Goal: Information Seeking & Learning: Find specific fact

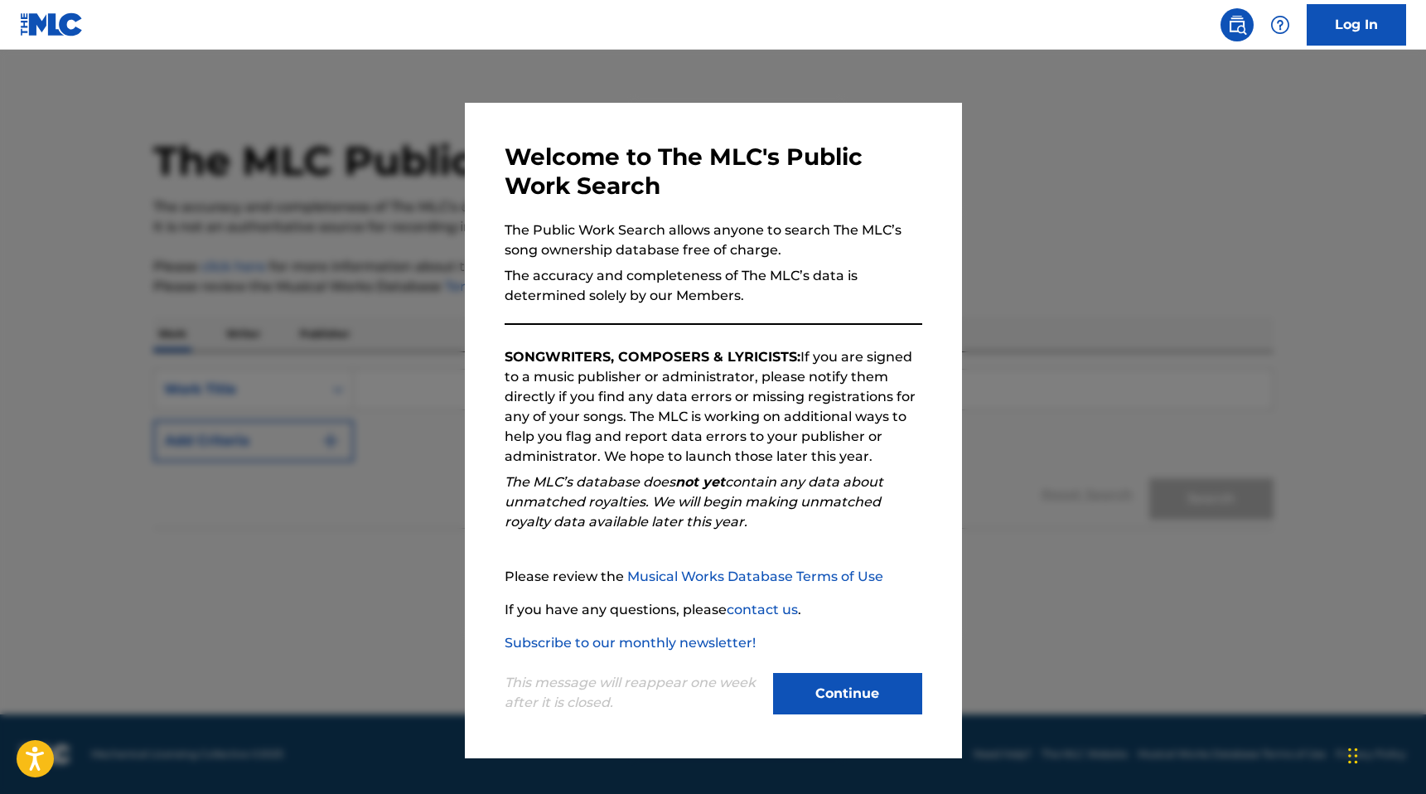
click at [830, 685] on button "Continue" at bounding box center [847, 693] width 149 height 41
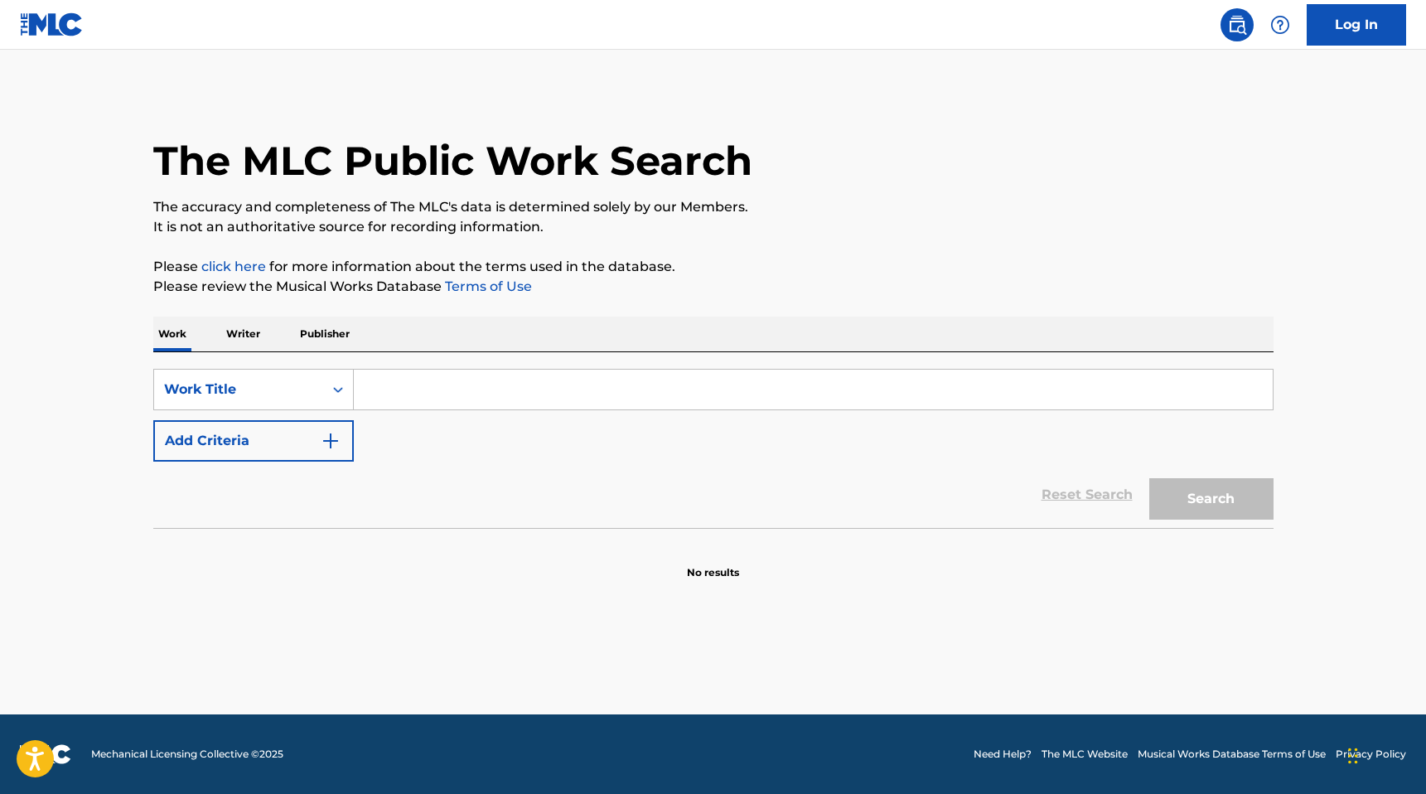
click at [836, 398] on input "Search Form" at bounding box center [813, 390] width 919 height 40
type input "3am"
click at [1149, 478] on button "Search" at bounding box center [1211, 498] width 124 height 41
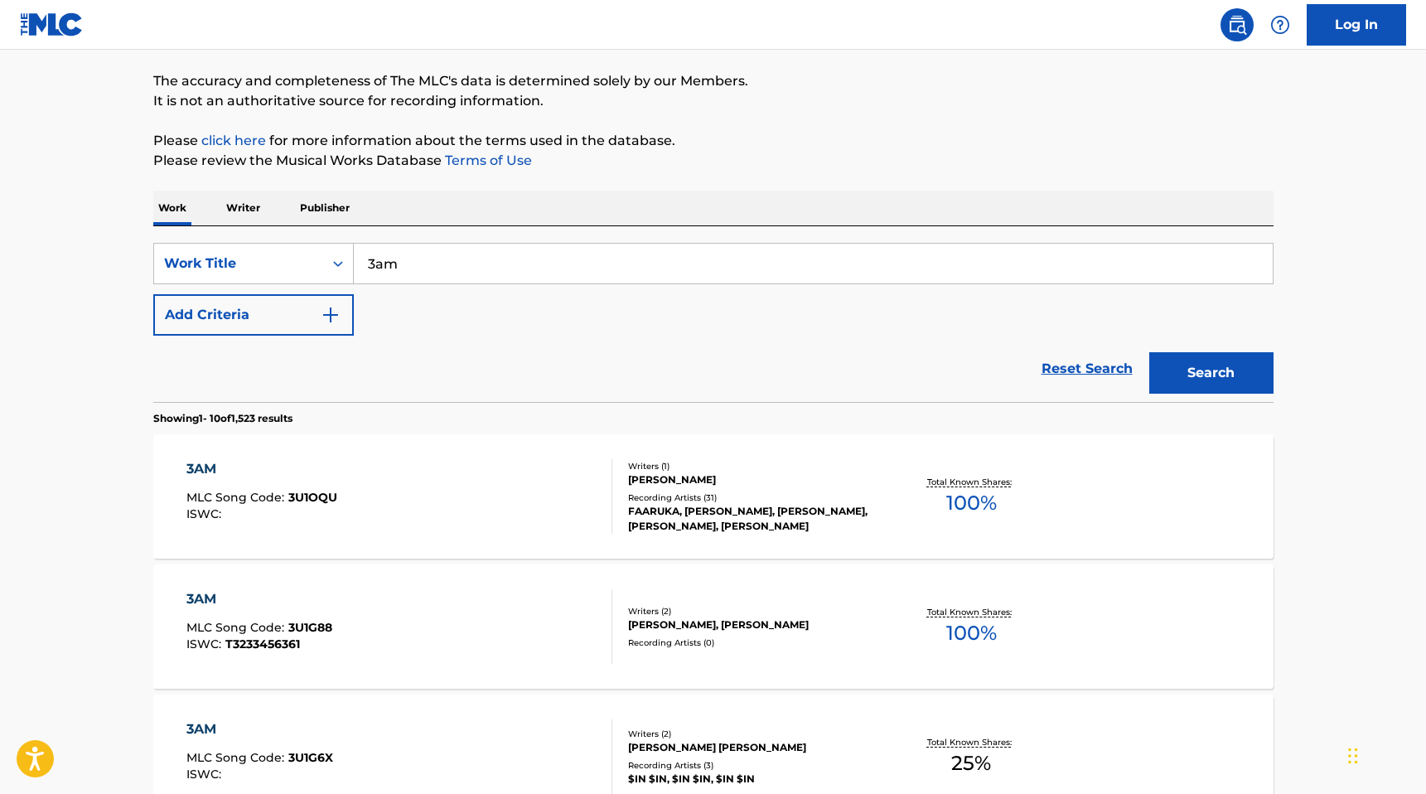
scroll to position [149, 0]
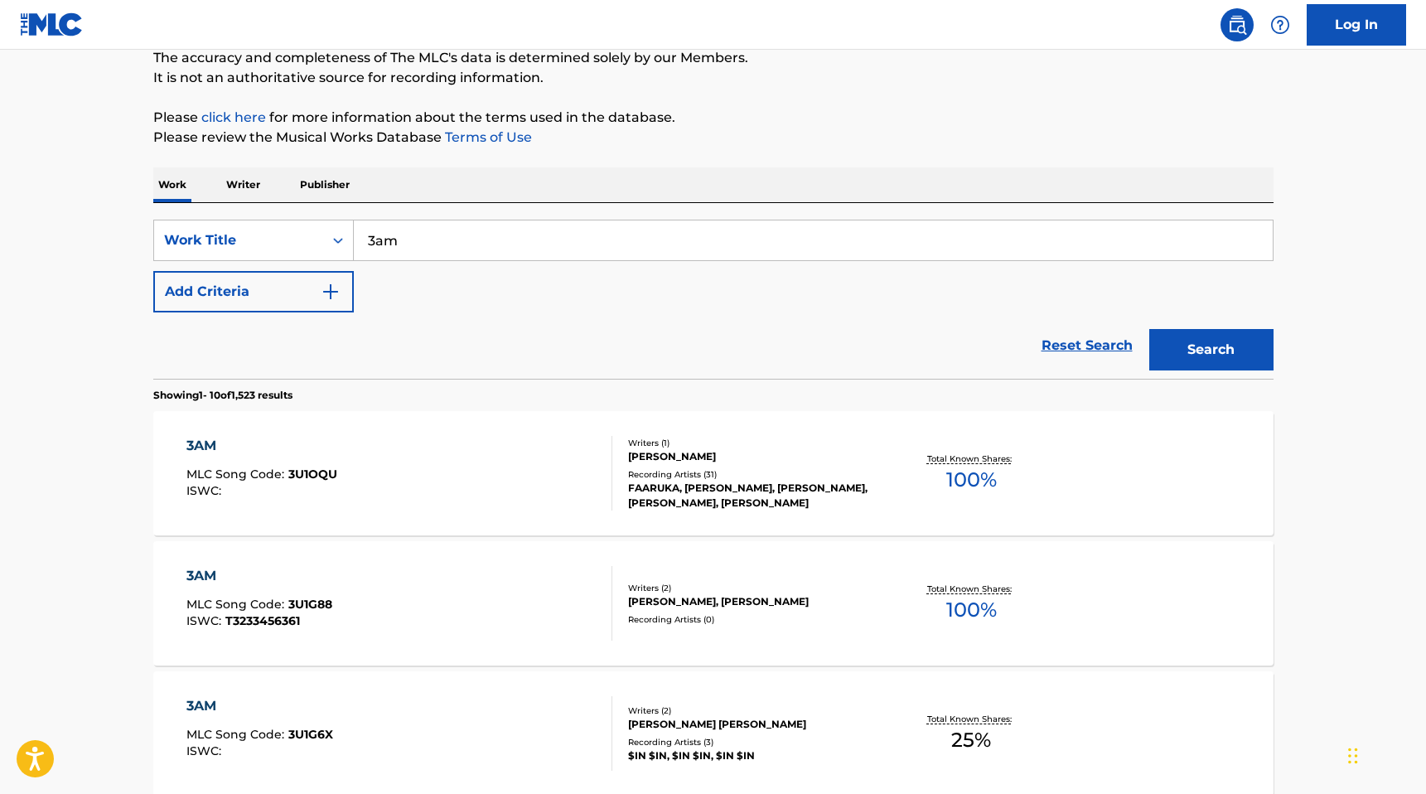
click at [321, 301] on img "Search Form" at bounding box center [331, 292] width 20 height 20
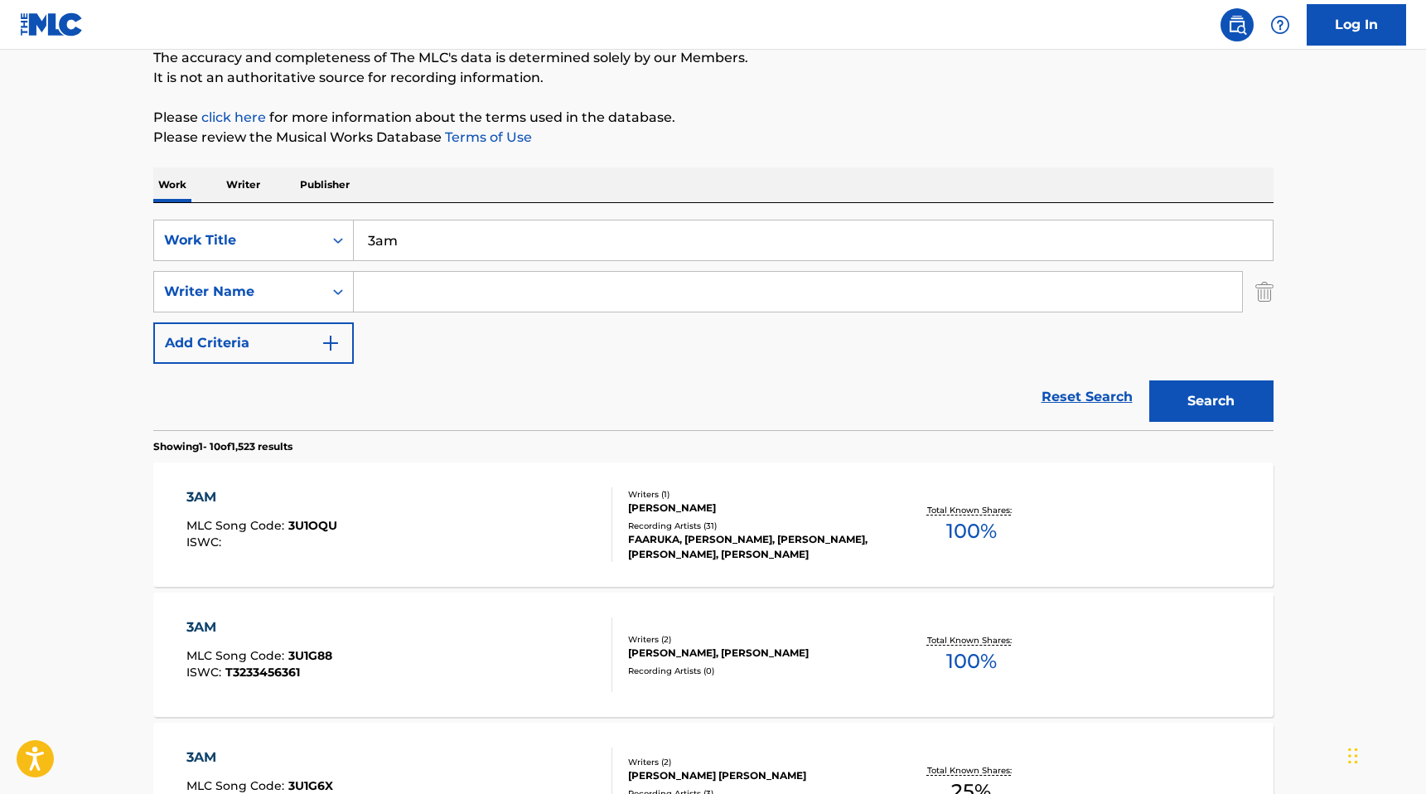
click at [470, 285] on input "Search Form" at bounding box center [798, 292] width 888 height 40
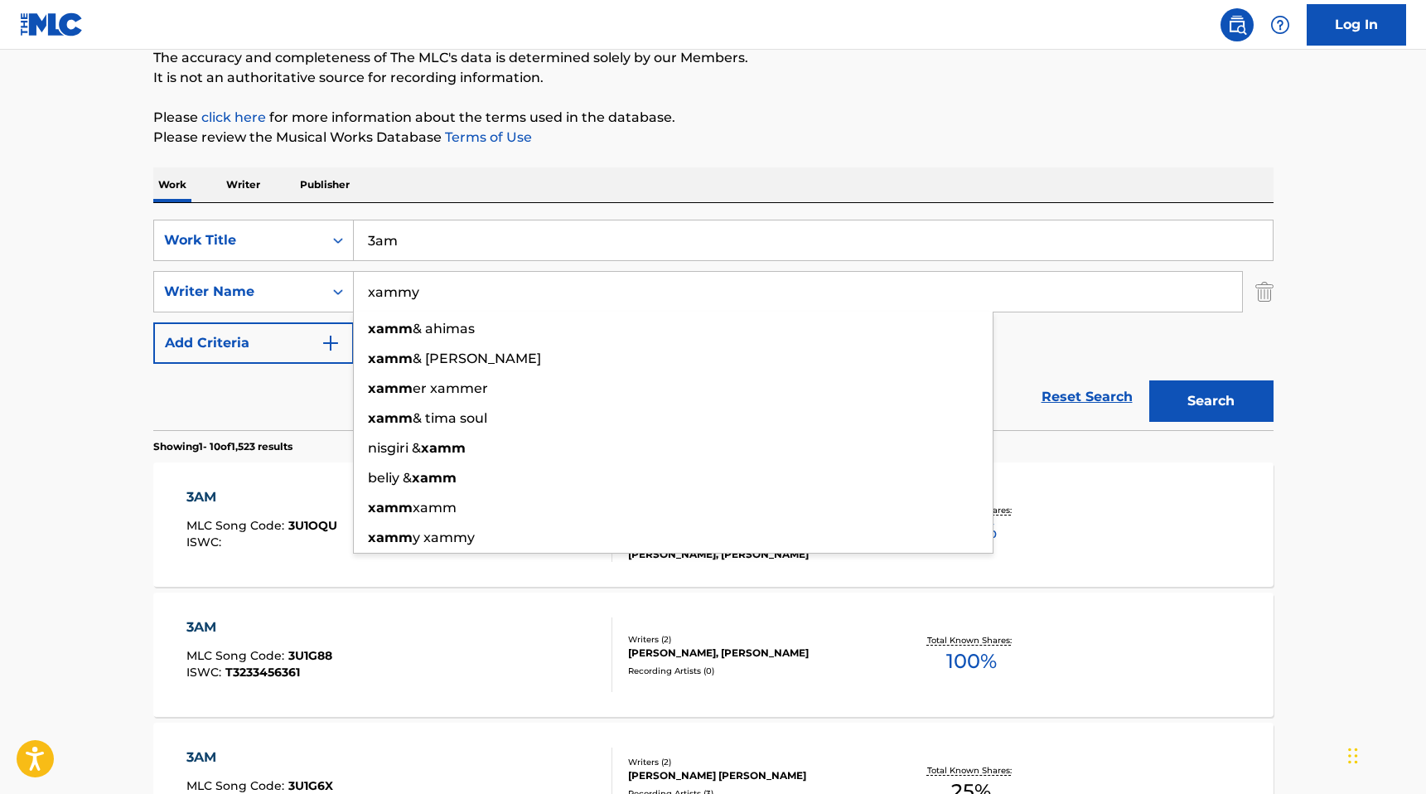
type input "xammy"
click at [1149, 380] on button "Search" at bounding box center [1211, 400] width 124 height 41
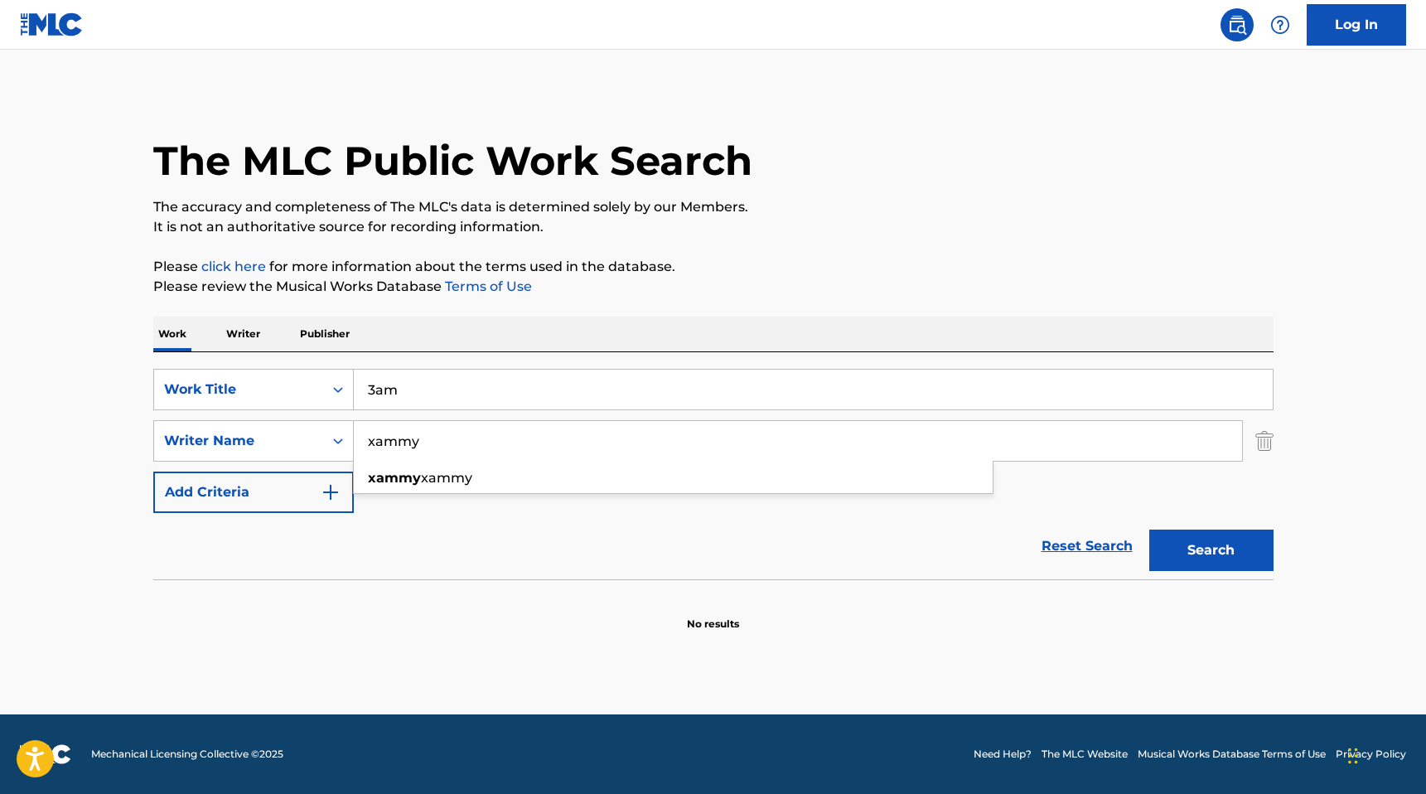
click at [485, 446] on input "xammy" at bounding box center [798, 441] width 888 height 40
click at [869, 533] on div "Reset Search Search" at bounding box center [713, 546] width 1120 height 66
click at [1261, 442] on img "Search Form" at bounding box center [1265, 440] width 18 height 41
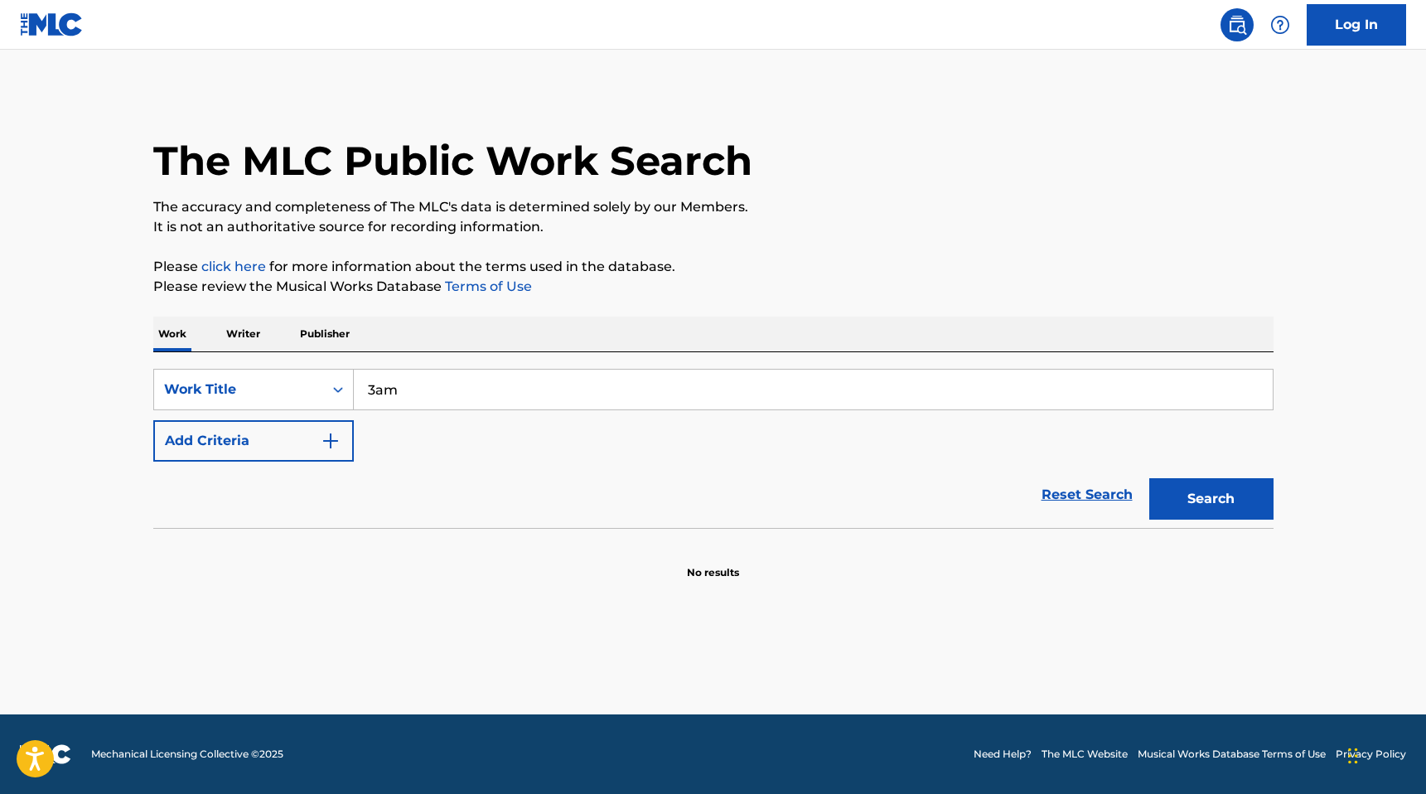
click at [528, 382] on input "3am" at bounding box center [813, 390] width 919 height 40
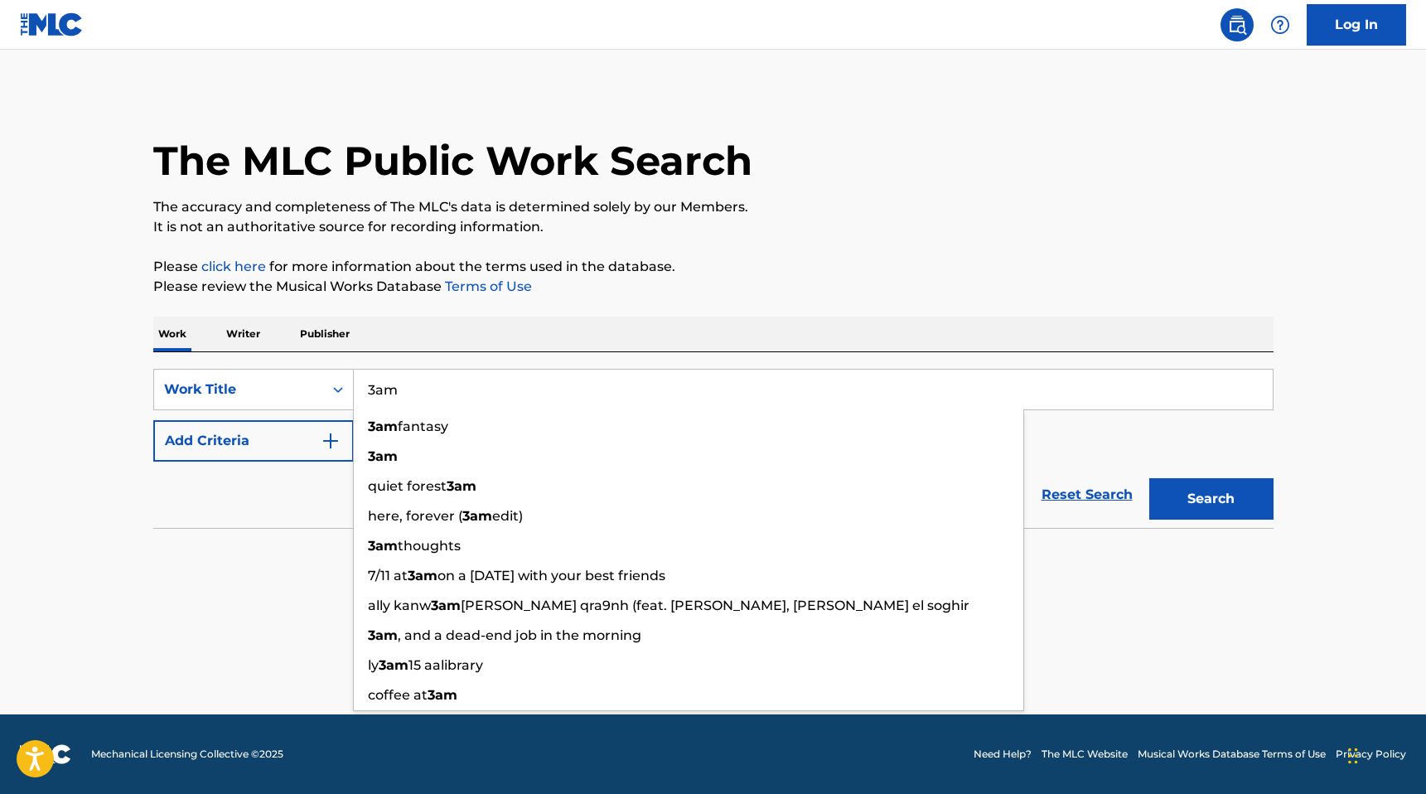
drag, startPoint x: 489, startPoint y: 390, endPoint x: 361, endPoint y: 388, distance: 127.6
click at [361, 388] on input "3am" at bounding box center [813, 390] width 919 height 40
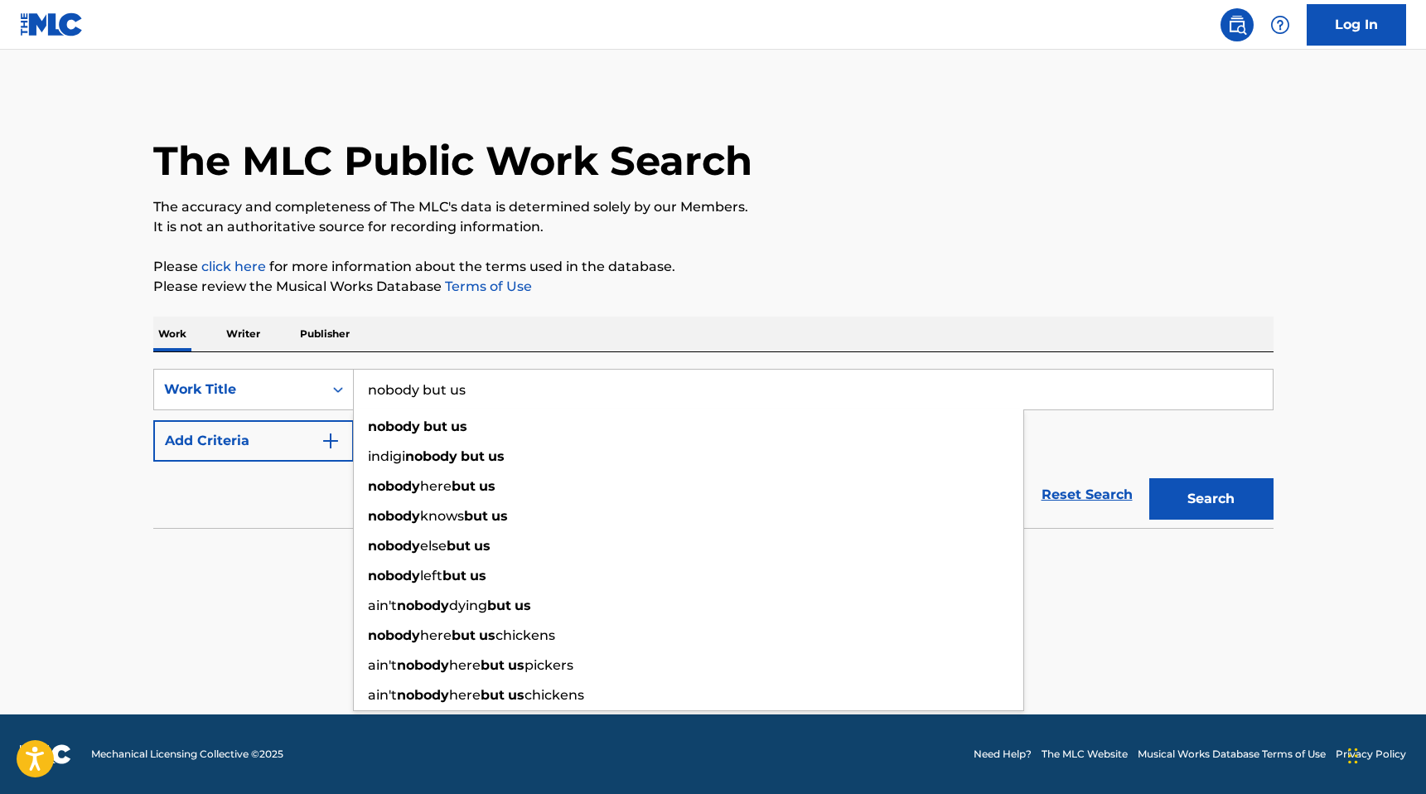
type input "nobody but us"
click at [1149, 478] on button "Search" at bounding box center [1211, 498] width 124 height 41
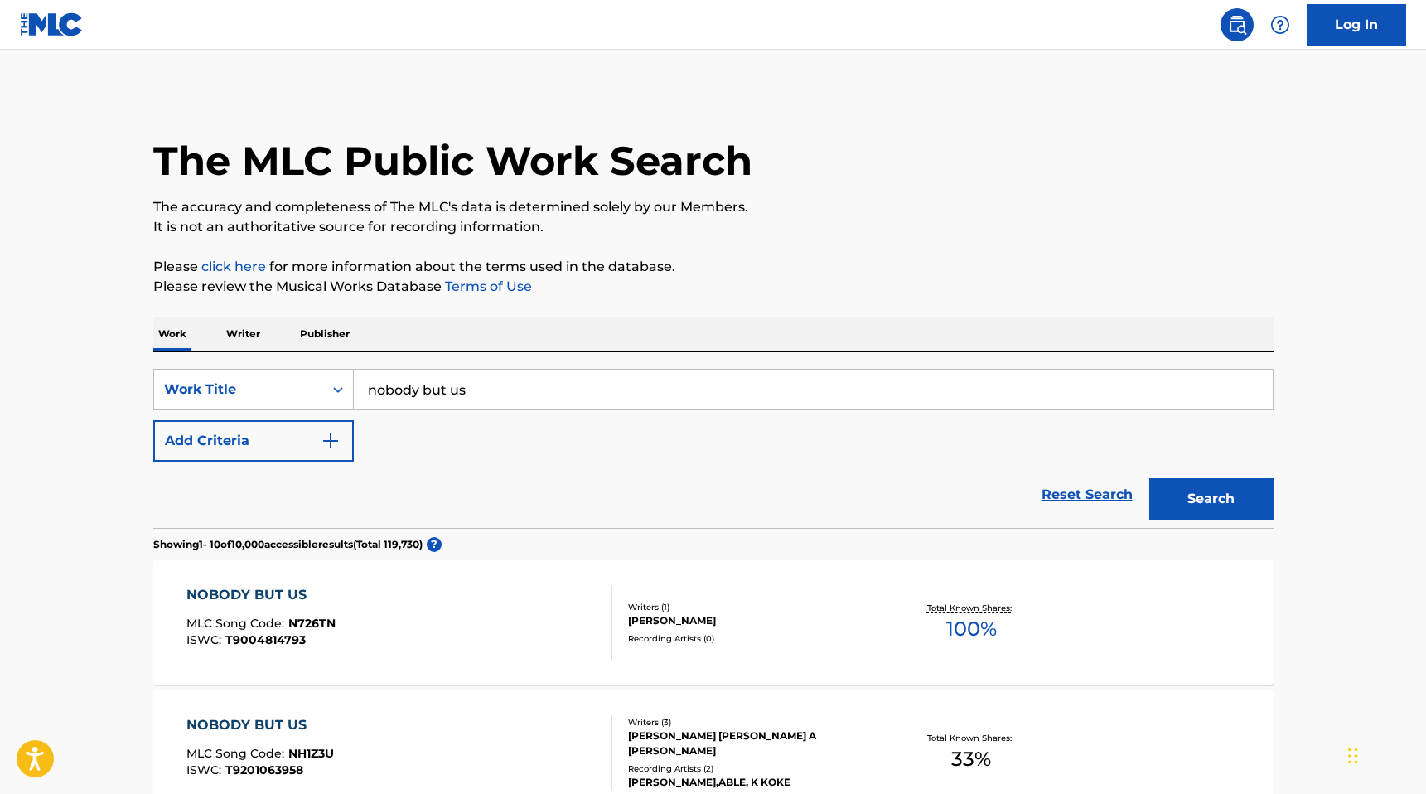
click at [332, 450] on img "Search Form" at bounding box center [331, 441] width 20 height 20
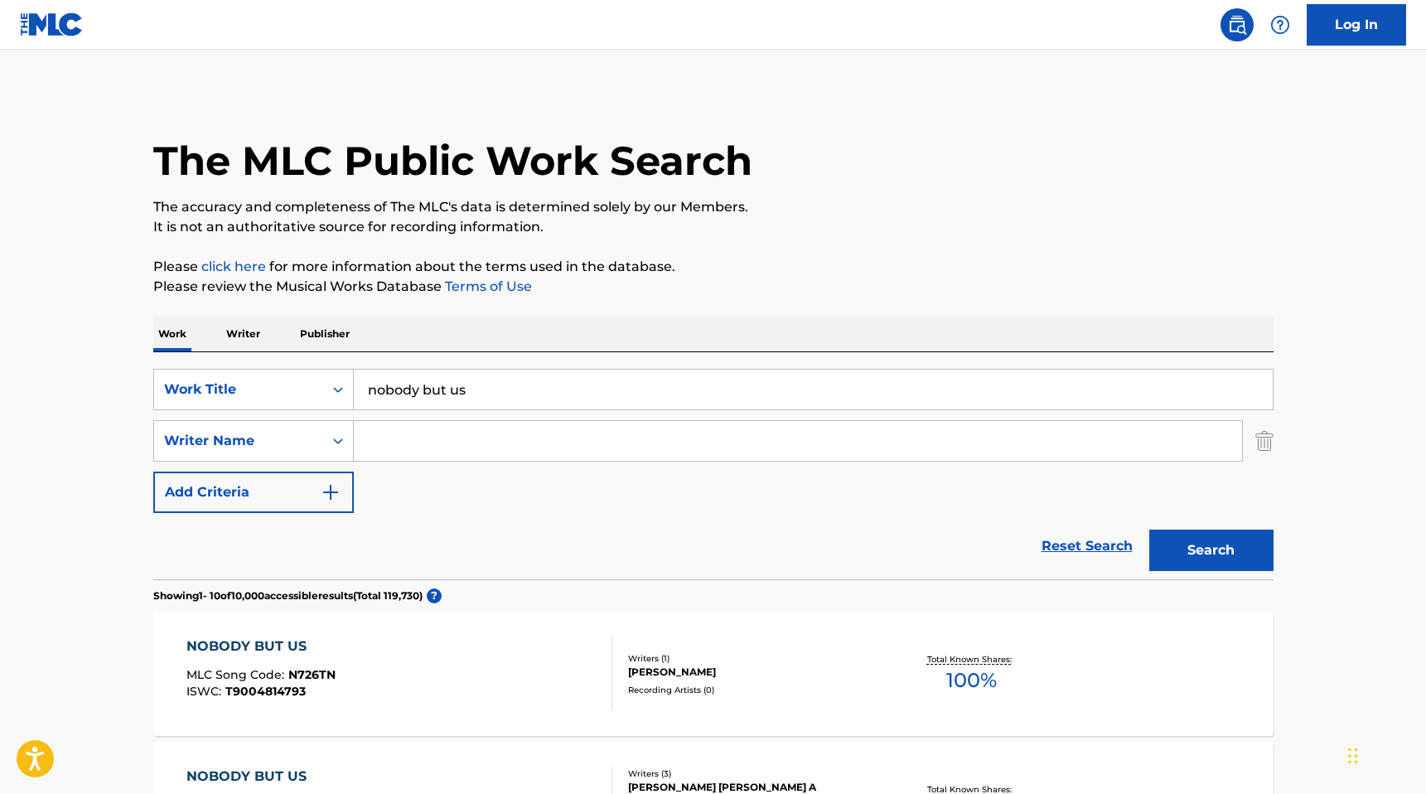
click at [412, 440] on input "Search Form" at bounding box center [798, 441] width 888 height 40
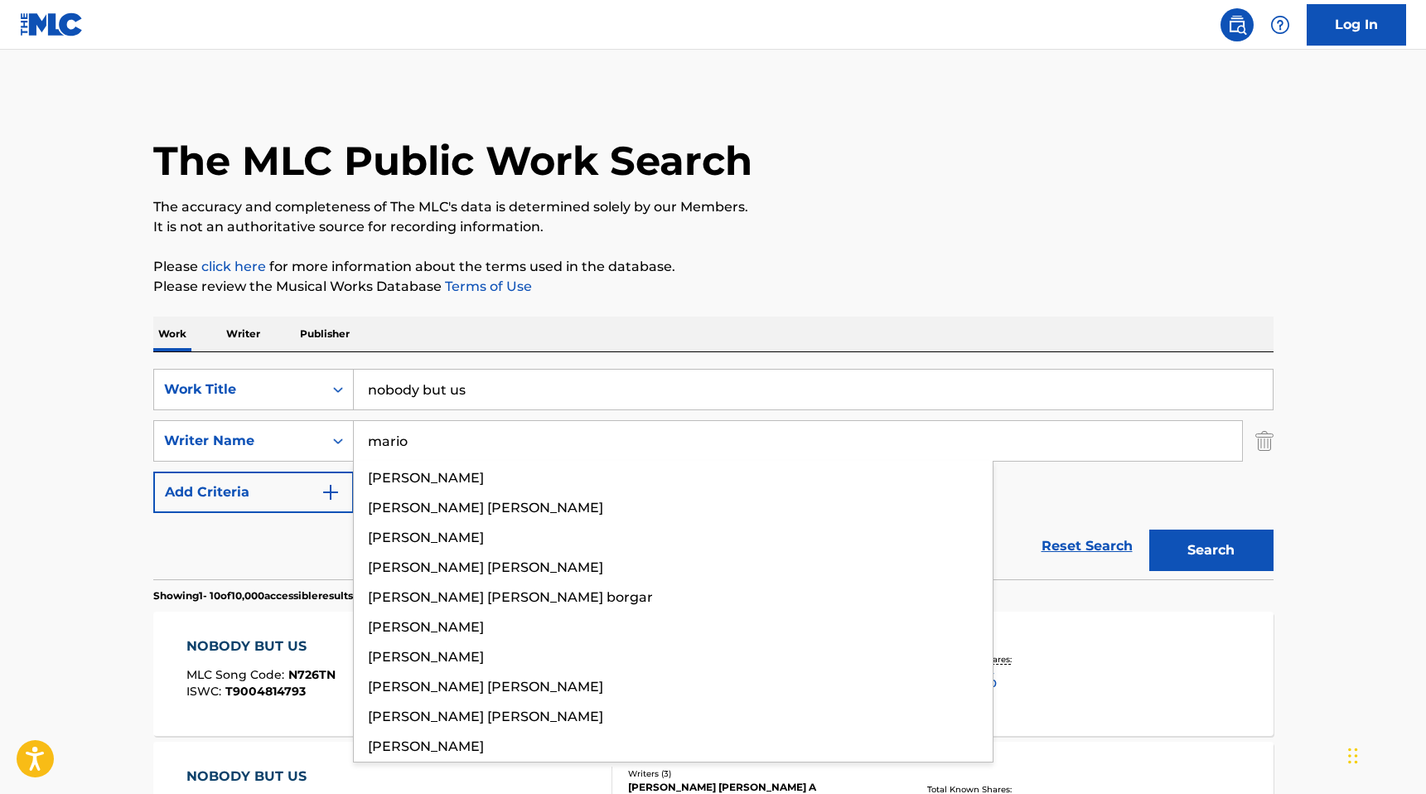
type input "mario"
click at [1149, 530] on button "Search" at bounding box center [1211, 550] width 124 height 41
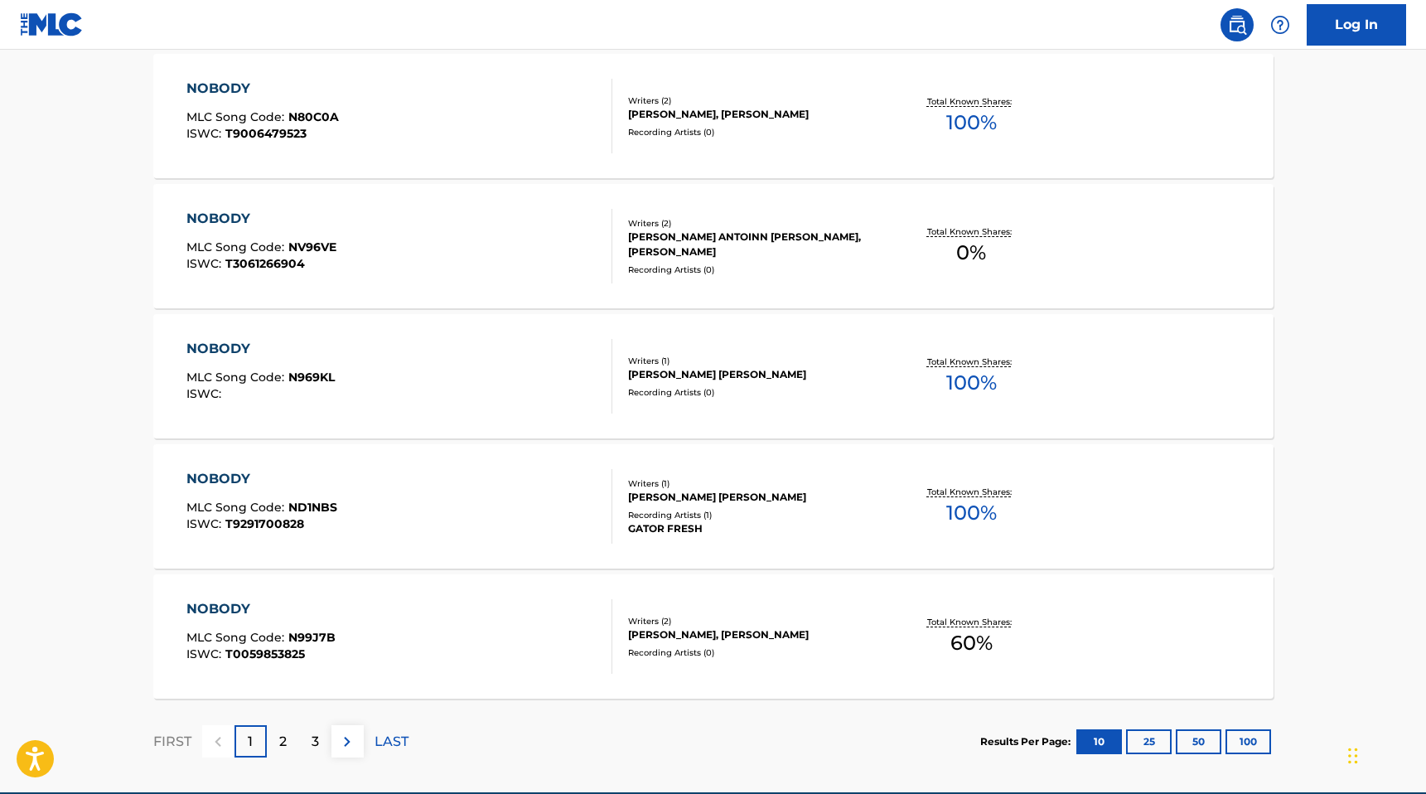
scroll to position [1286, 0]
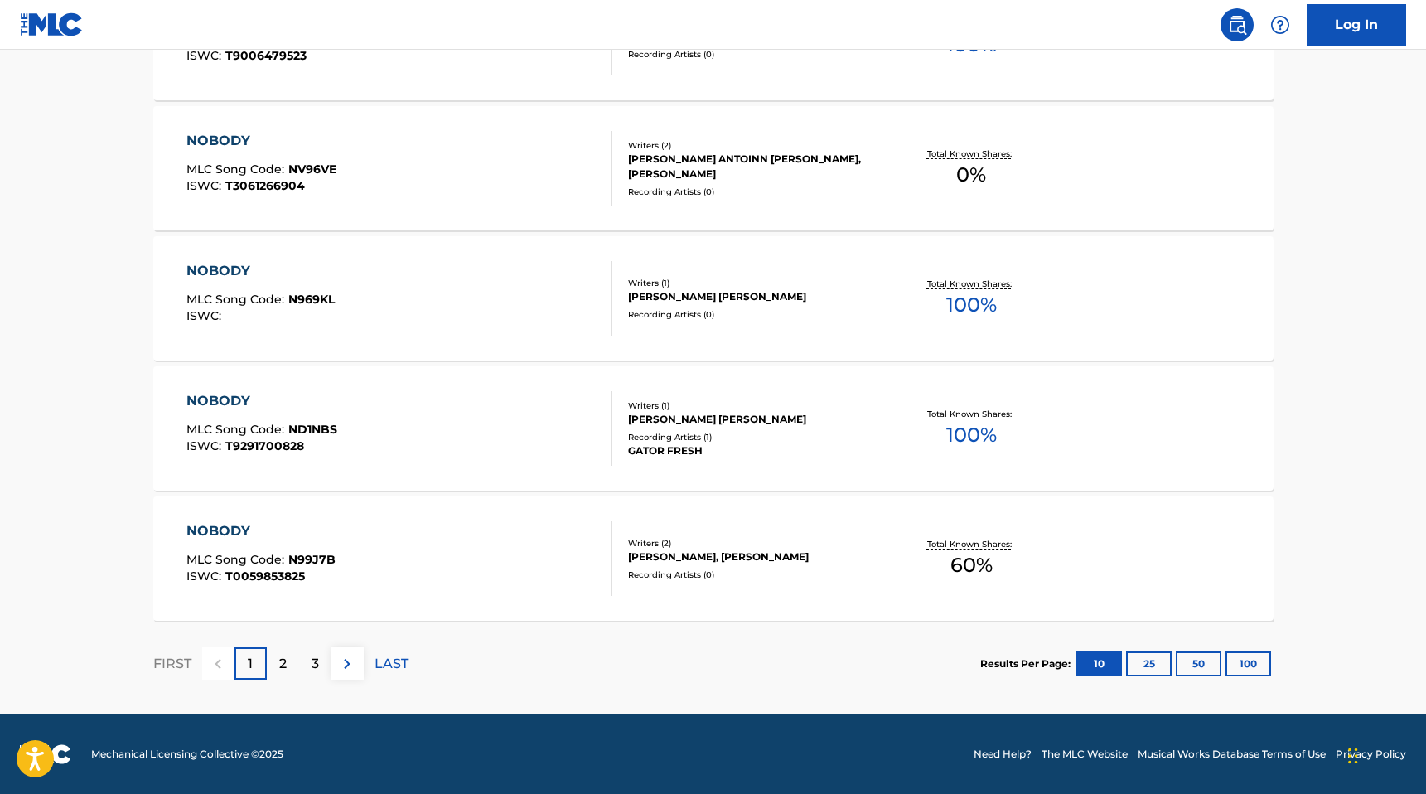
click at [282, 667] on p "2" at bounding box center [282, 664] width 7 height 20
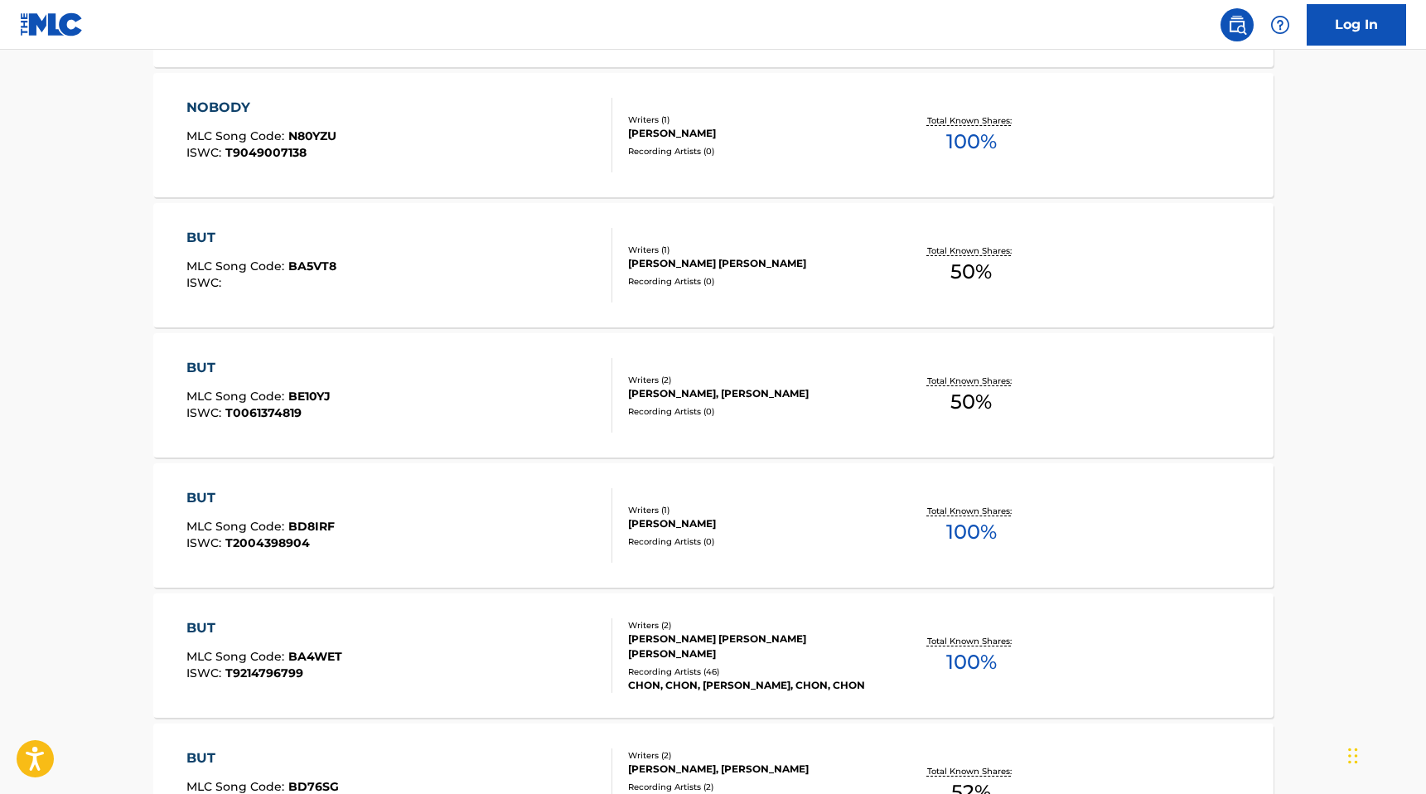
scroll to position [0, 0]
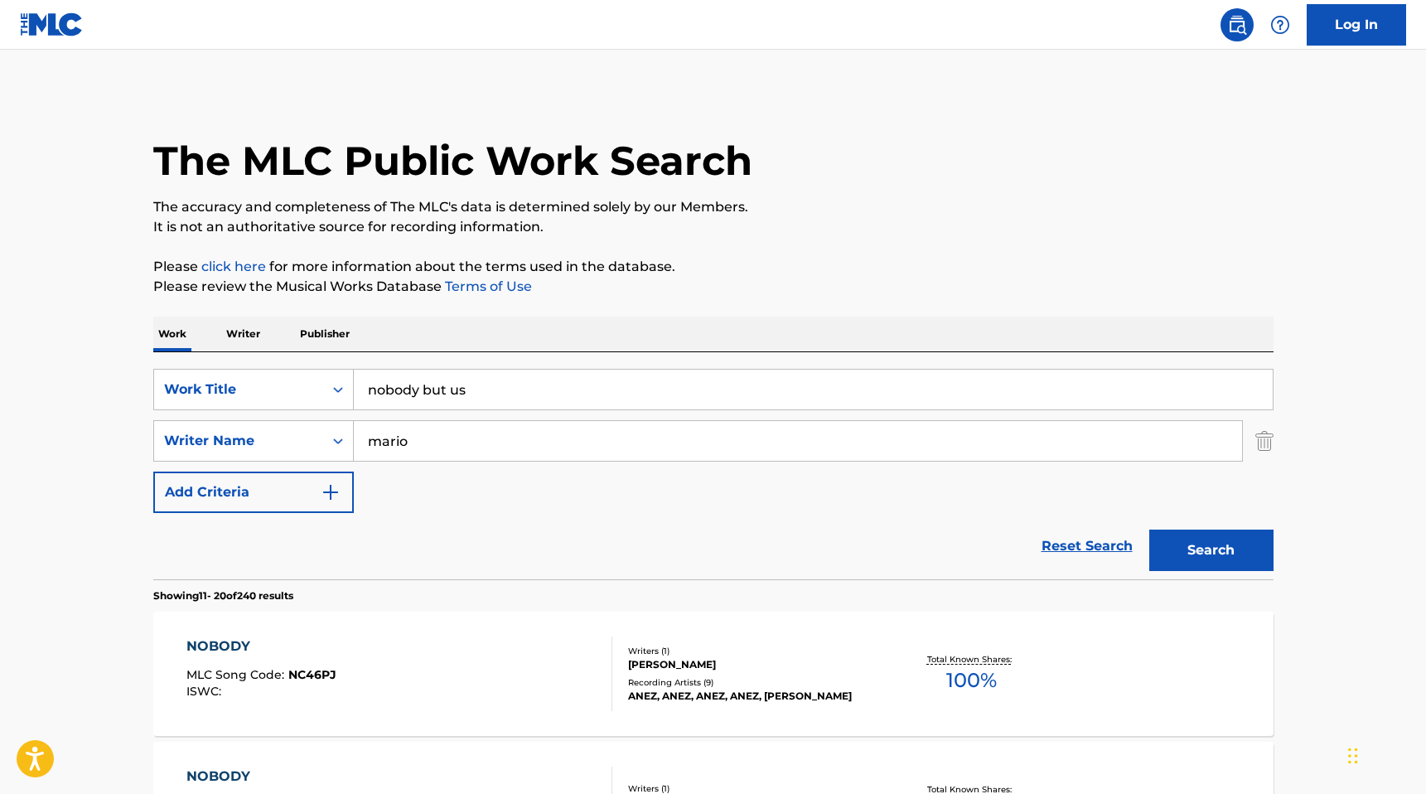
click at [323, 345] on p "Publisher" at bounding box center [325, 334] width 60 height 35
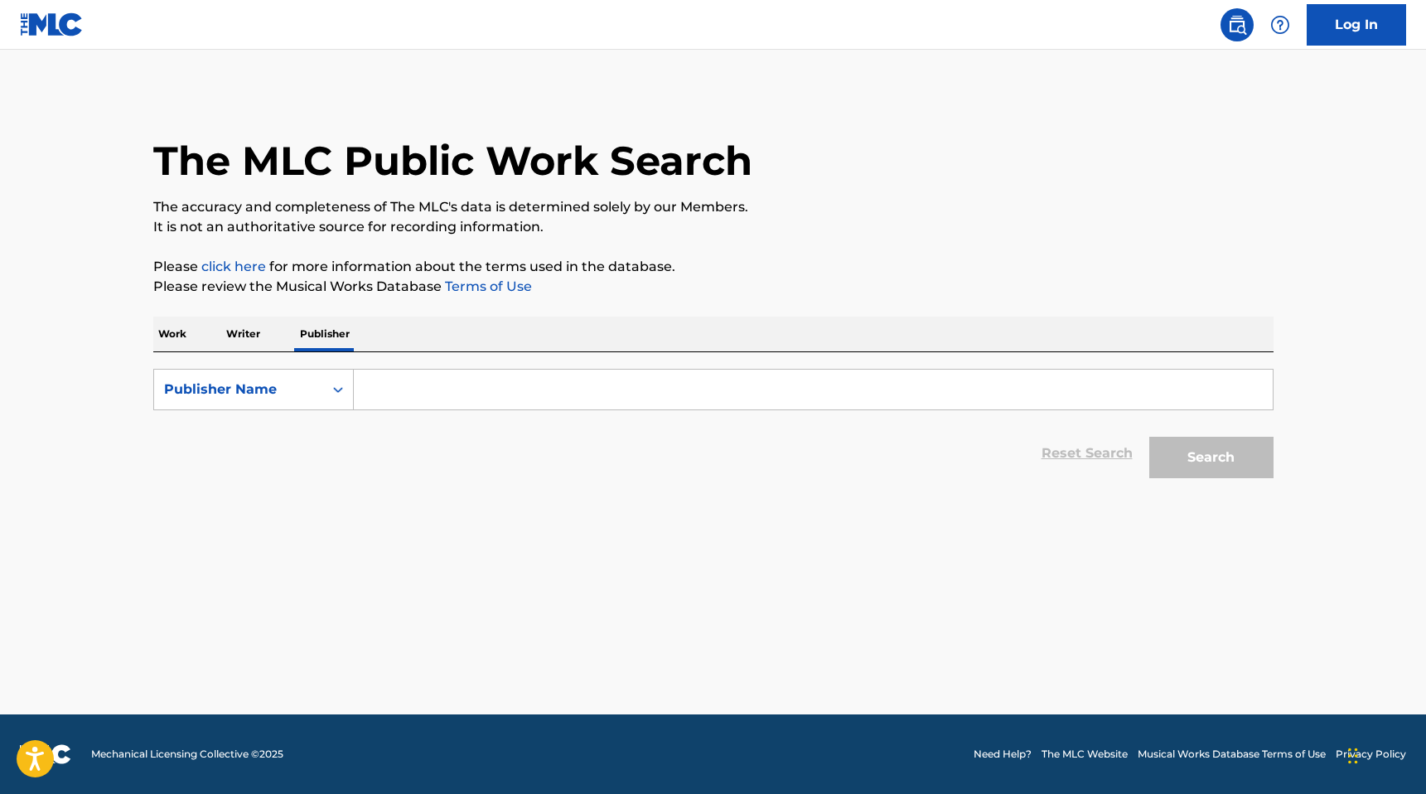
click at [382, 385] on input "Search Form" at bounding box center [813, 390] width 919 height 40
click at [240, 336] on p "Writer" at bounding box center [243, 334] width 44 height 35
click at [181, 335] on p "Work" at bounding box center [172, 334] width 38 height 35
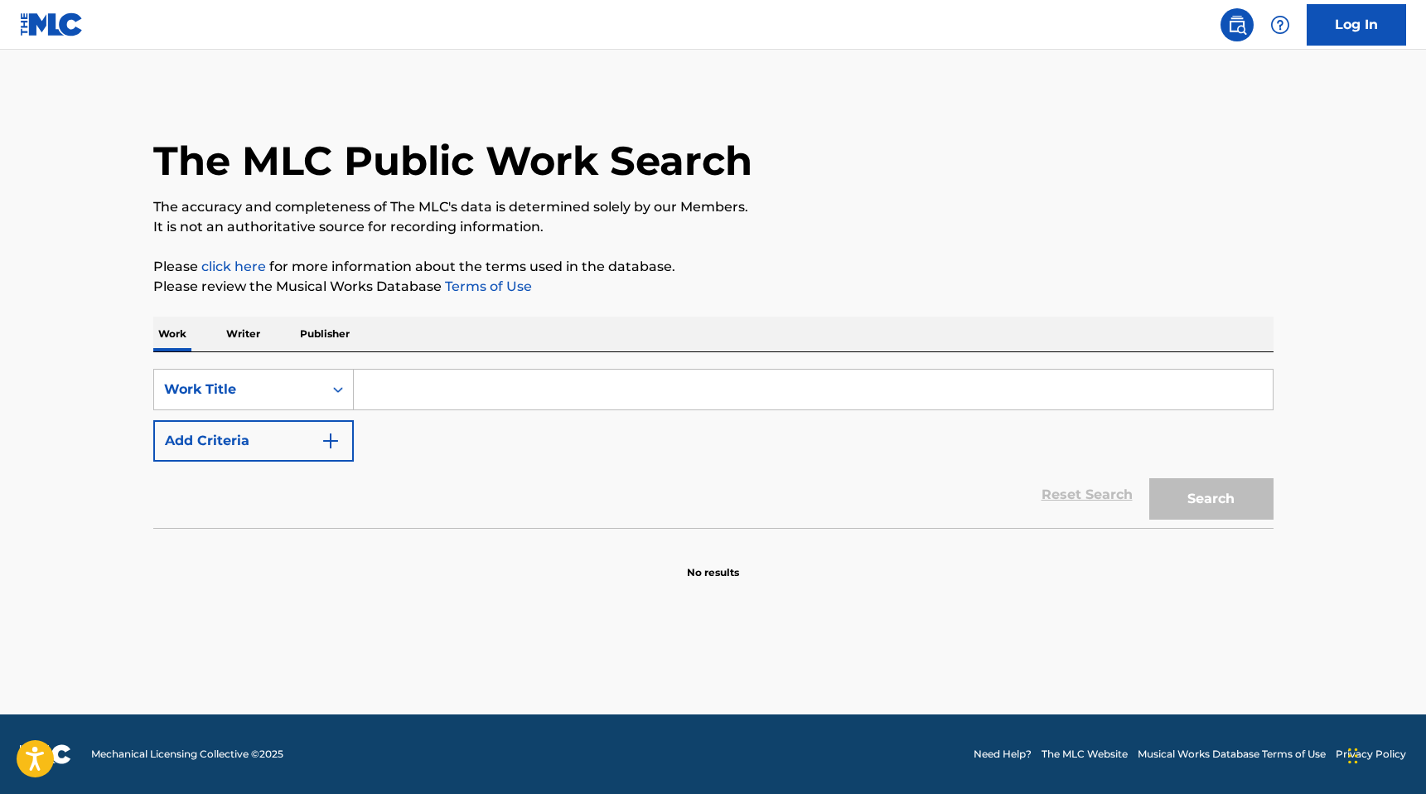
click at [466, 394] on input "Search Form" at bounding box center [813, 390] width 919 height 40
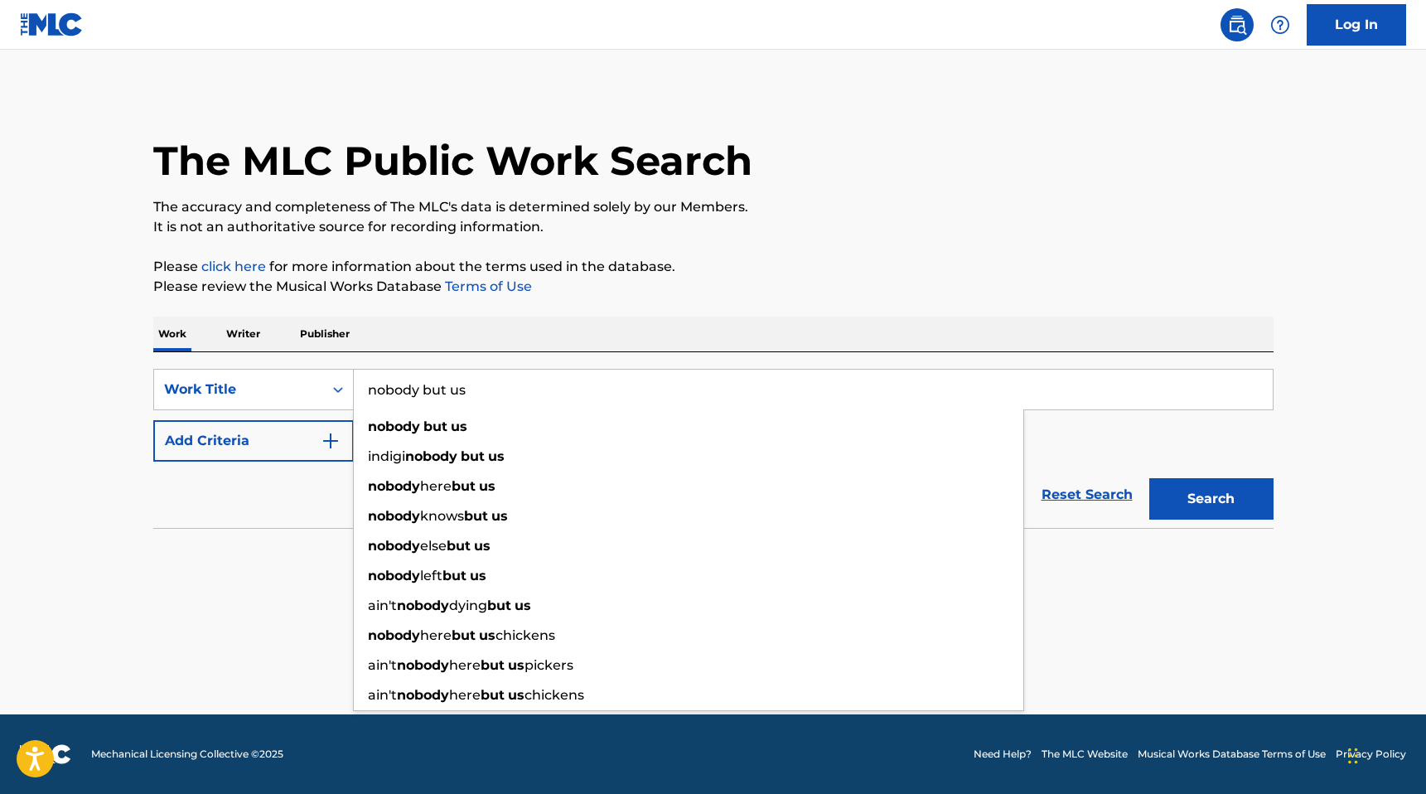
type input "nobody but us"
click at [1149, 478] on button "Search" at bounding box center [1211, 498] width 124 height 41
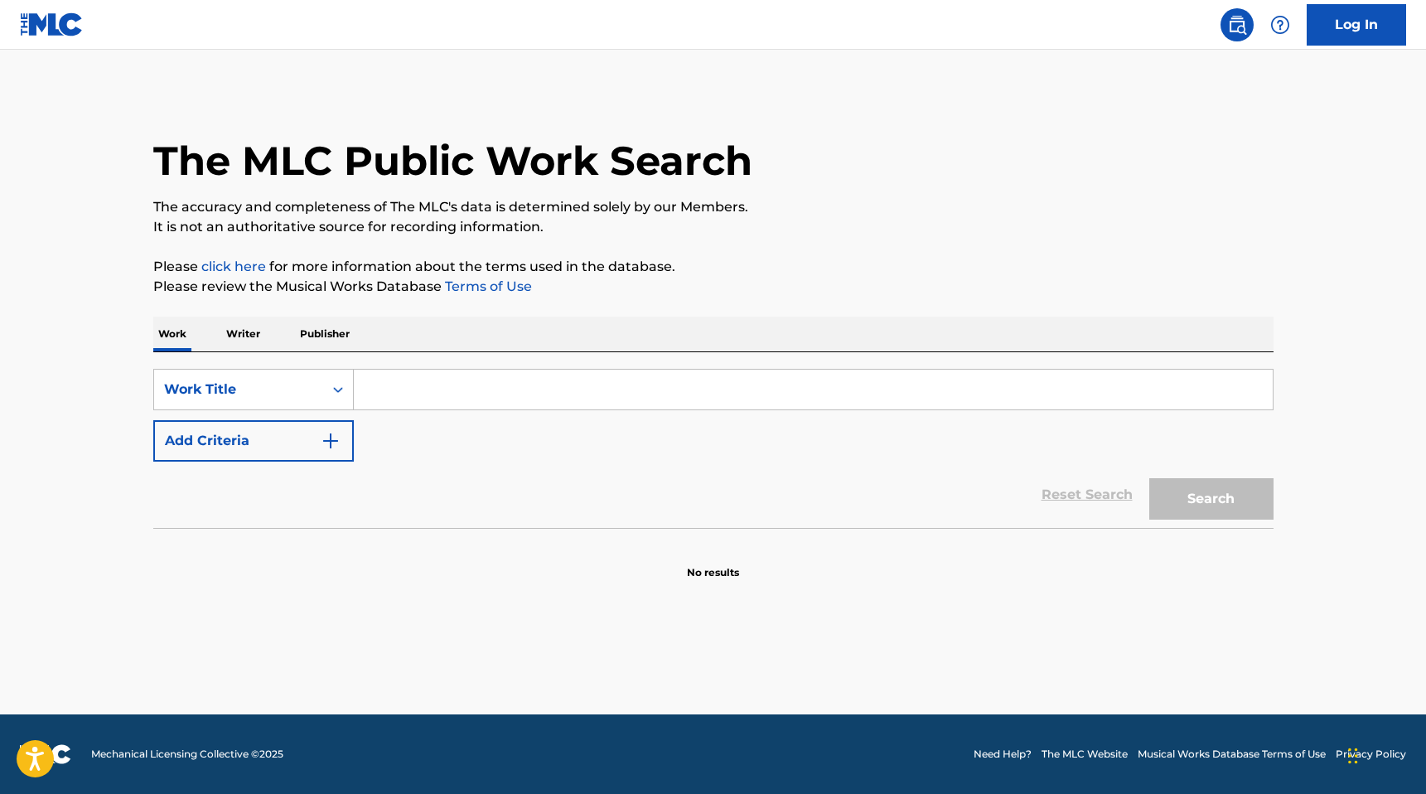
click at [791, 396] on input "Search Form" at bounding box center [813, 390] width 919 height 40
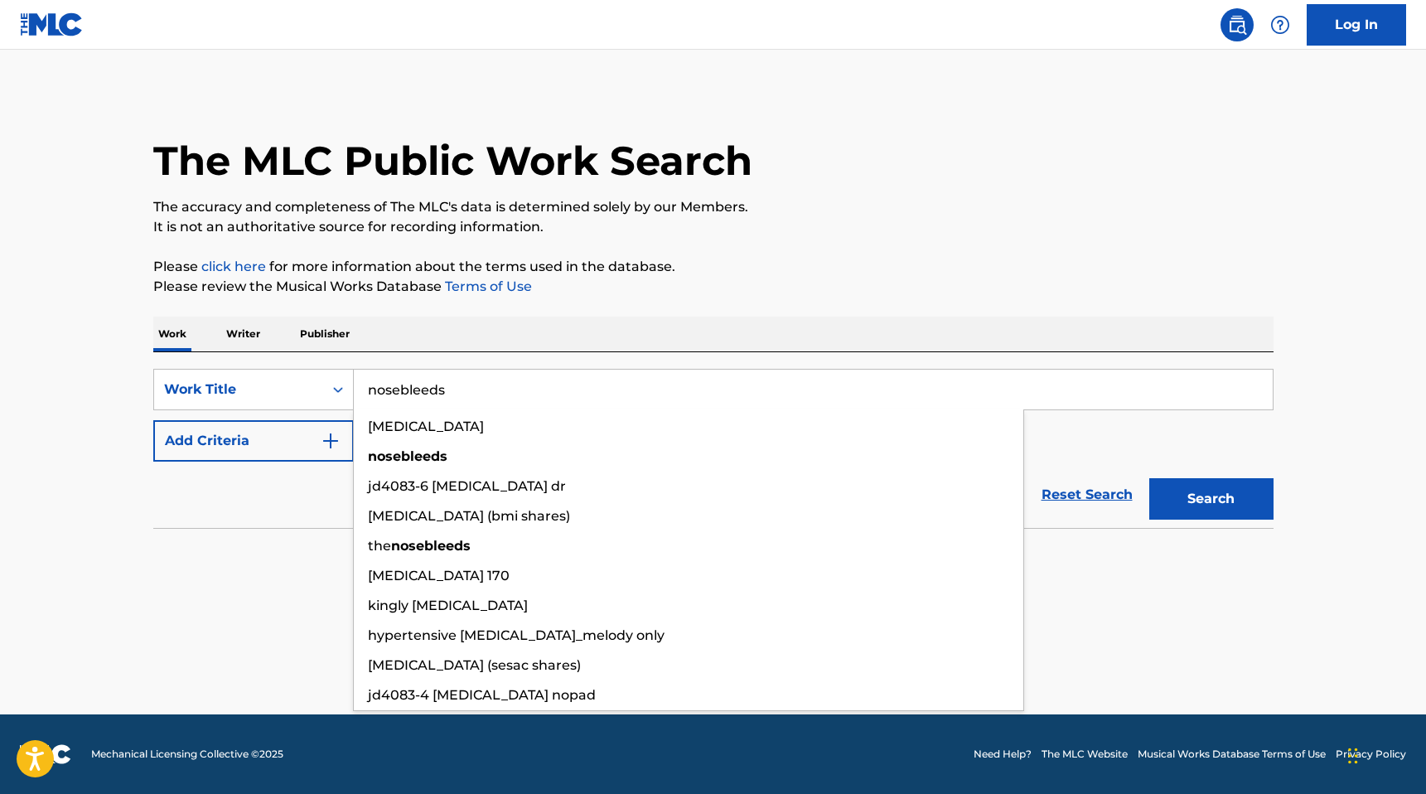
type input "nosebleeds"
click at [1149, 478] on button "Search" at bounding box center [1211, 498] width 124 height 41
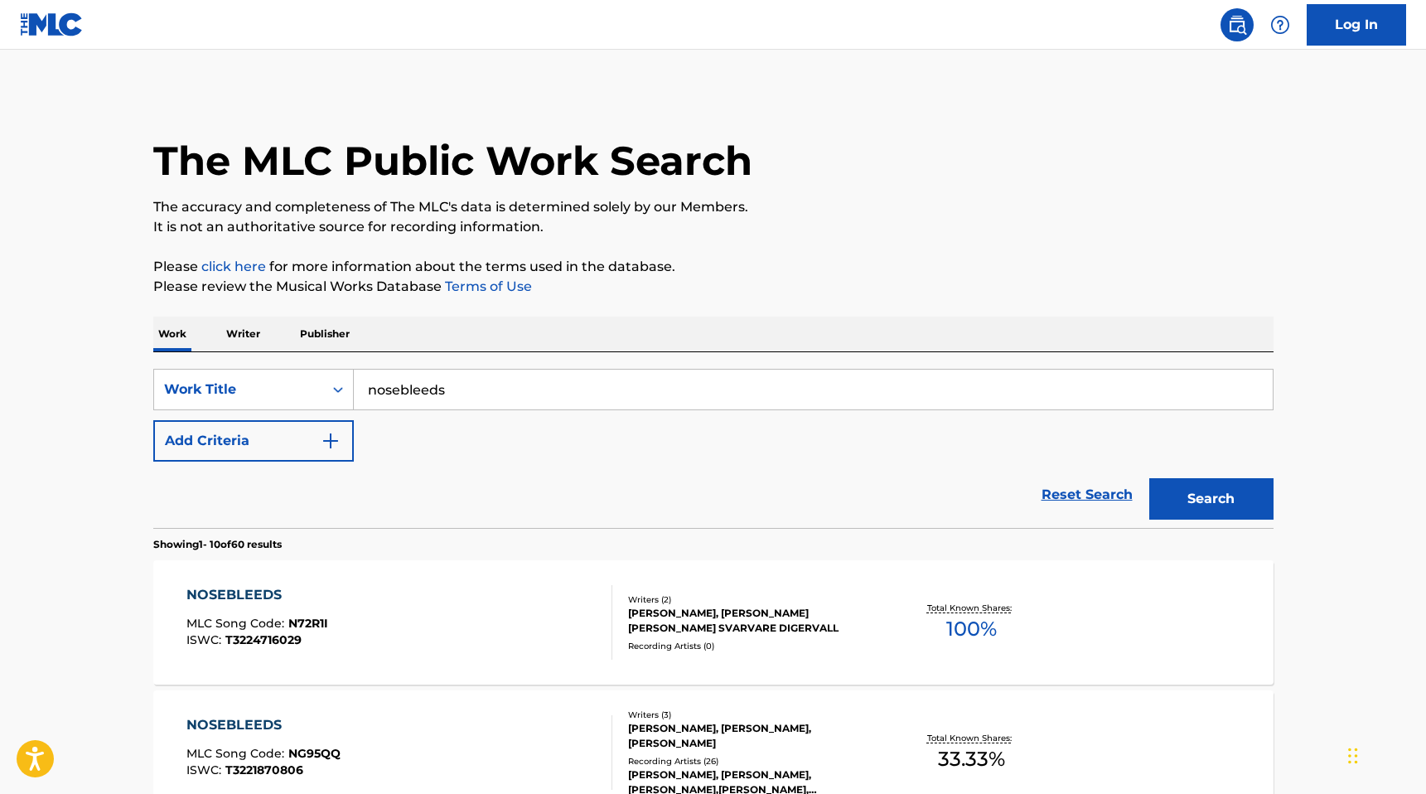
click at [315, 335] on p "Publisher" at bounding box center [325, 334] width 60 height 35
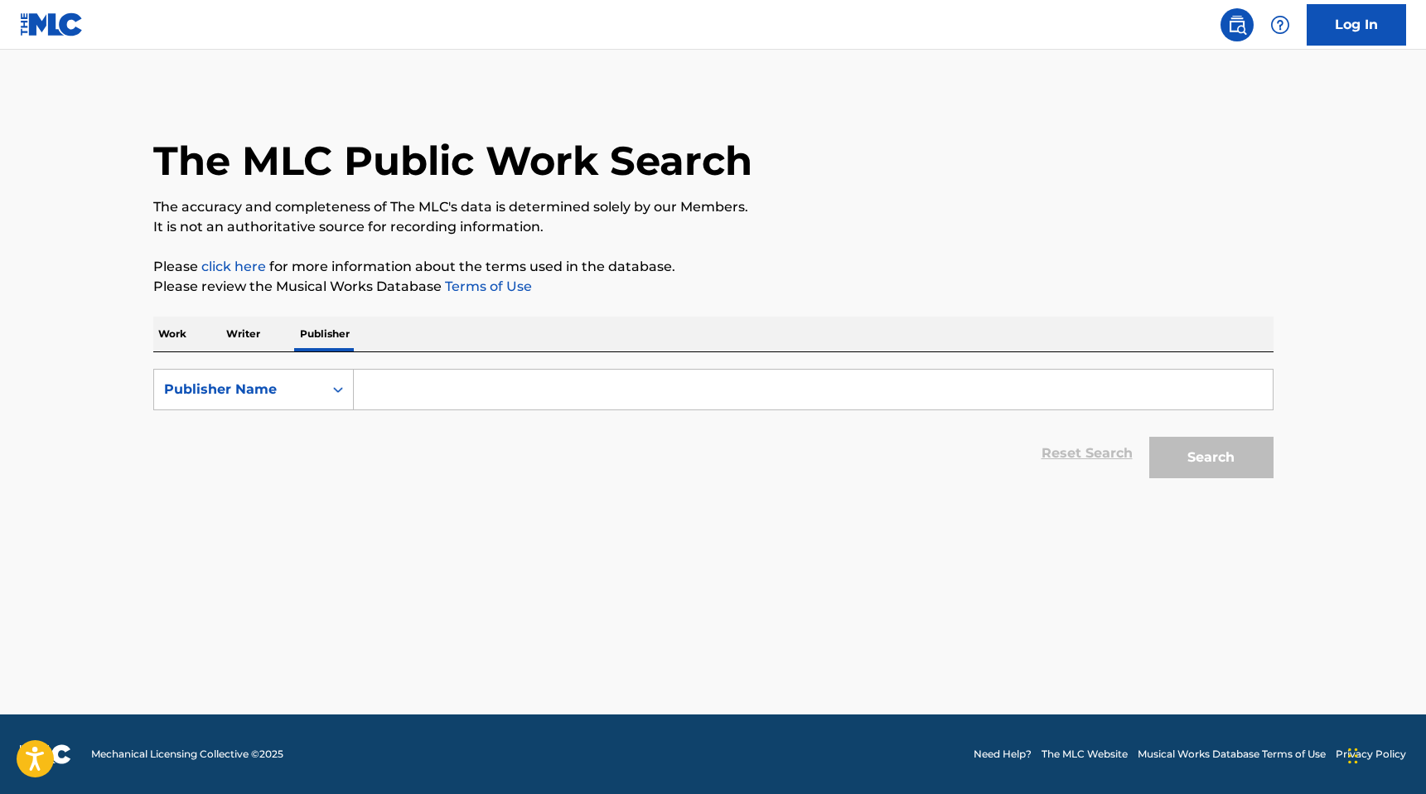
click at [390, 396] on input "Search Form" at bounding box center [813, 390] width 919 height 40
type input "nosebleeds"
click at [259, 331] on p "Writer" at bounding box center [243, 334] width 44 height 35
click at [420, 392] on input "Search Form" at bounding box center [813, 390] width 919 height 40
click at [186, 340] on p "Work" at bounding box center [172, 334] width 38 height 35
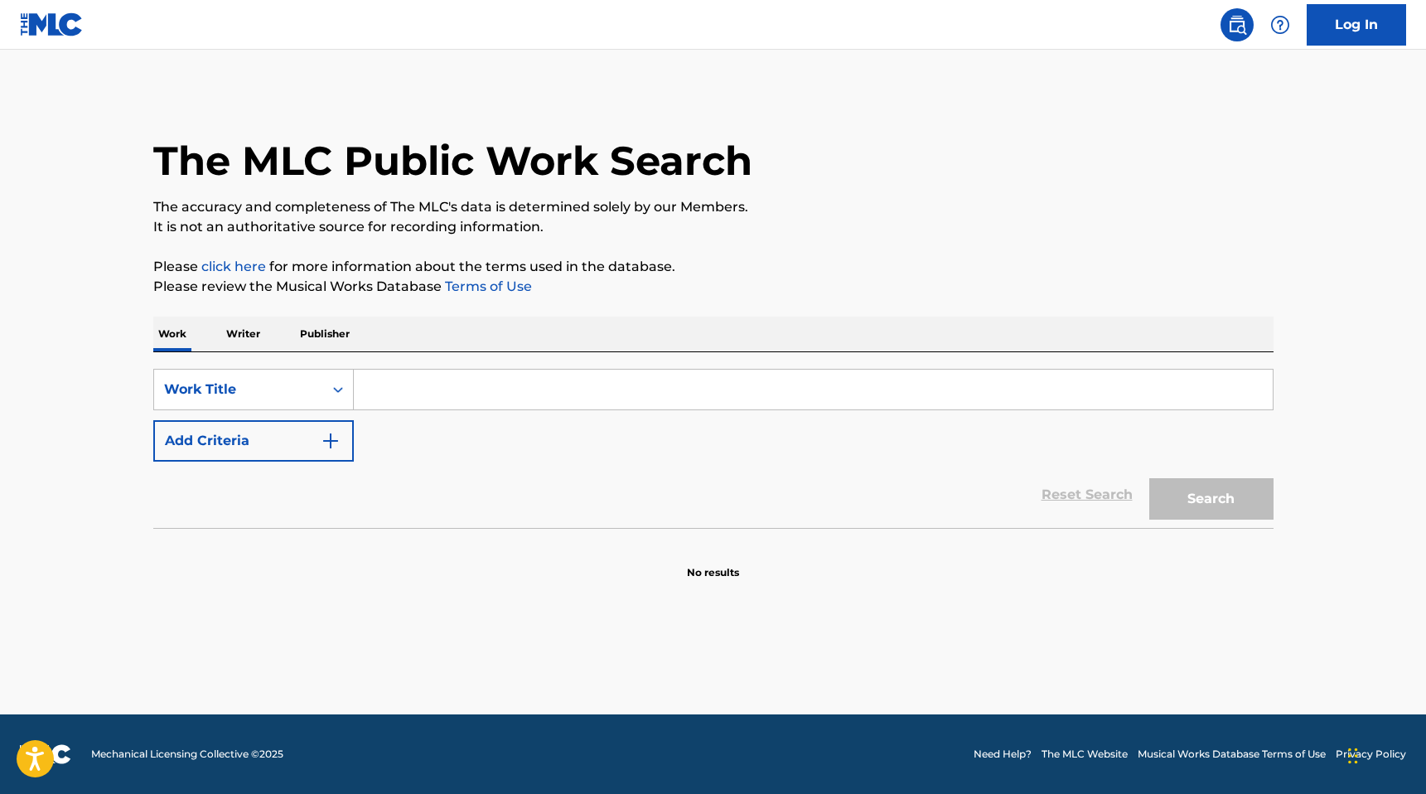
click at [410, 399] on input "Search Form" at bounding box center [813, 390] width 919 height 40
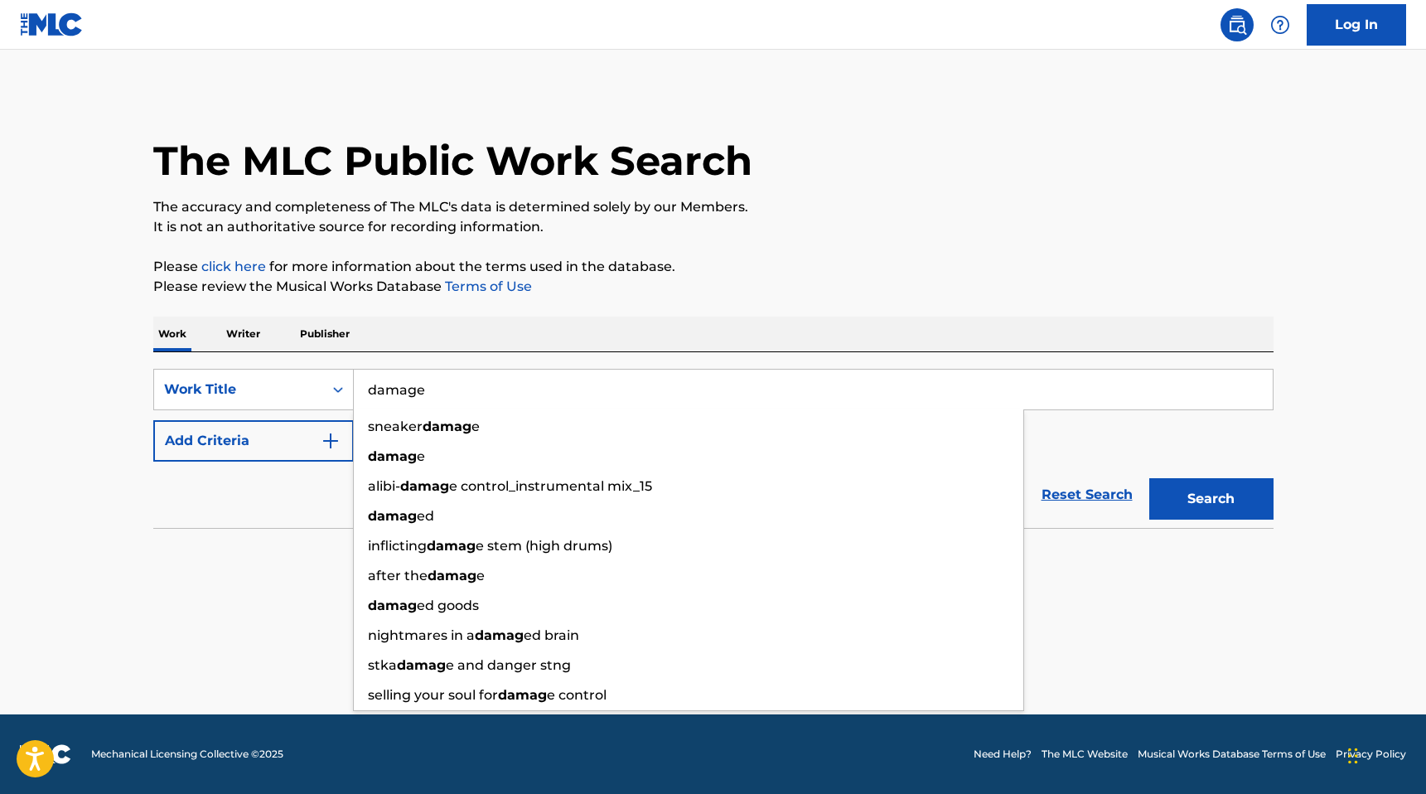
type input "damage"
click at [1149, 478] on button "Search" at bounding box center [1211, 498] width 124 height 41
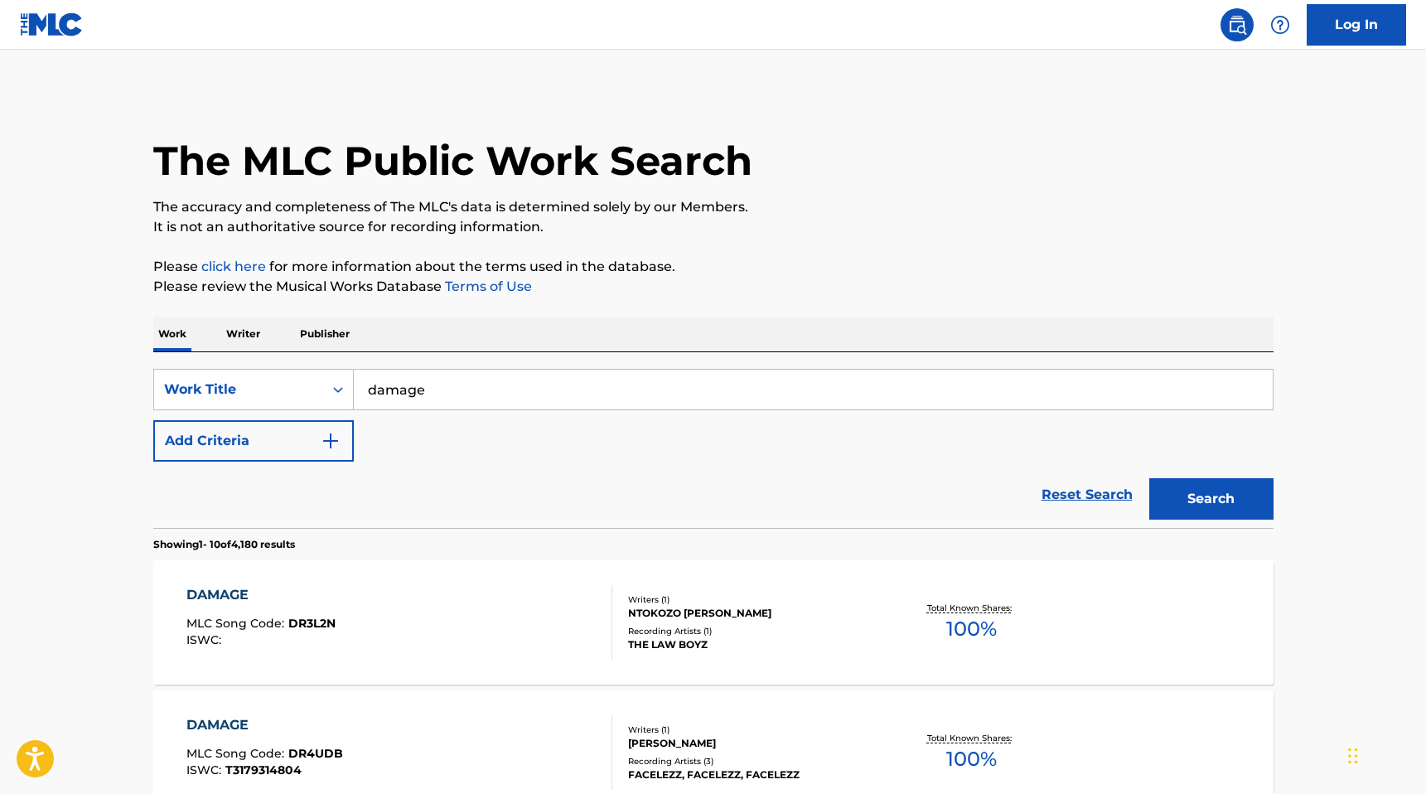
click at [303, 433] on button "Add Criteria" at bounding box center [253, 440] width 201 height 41
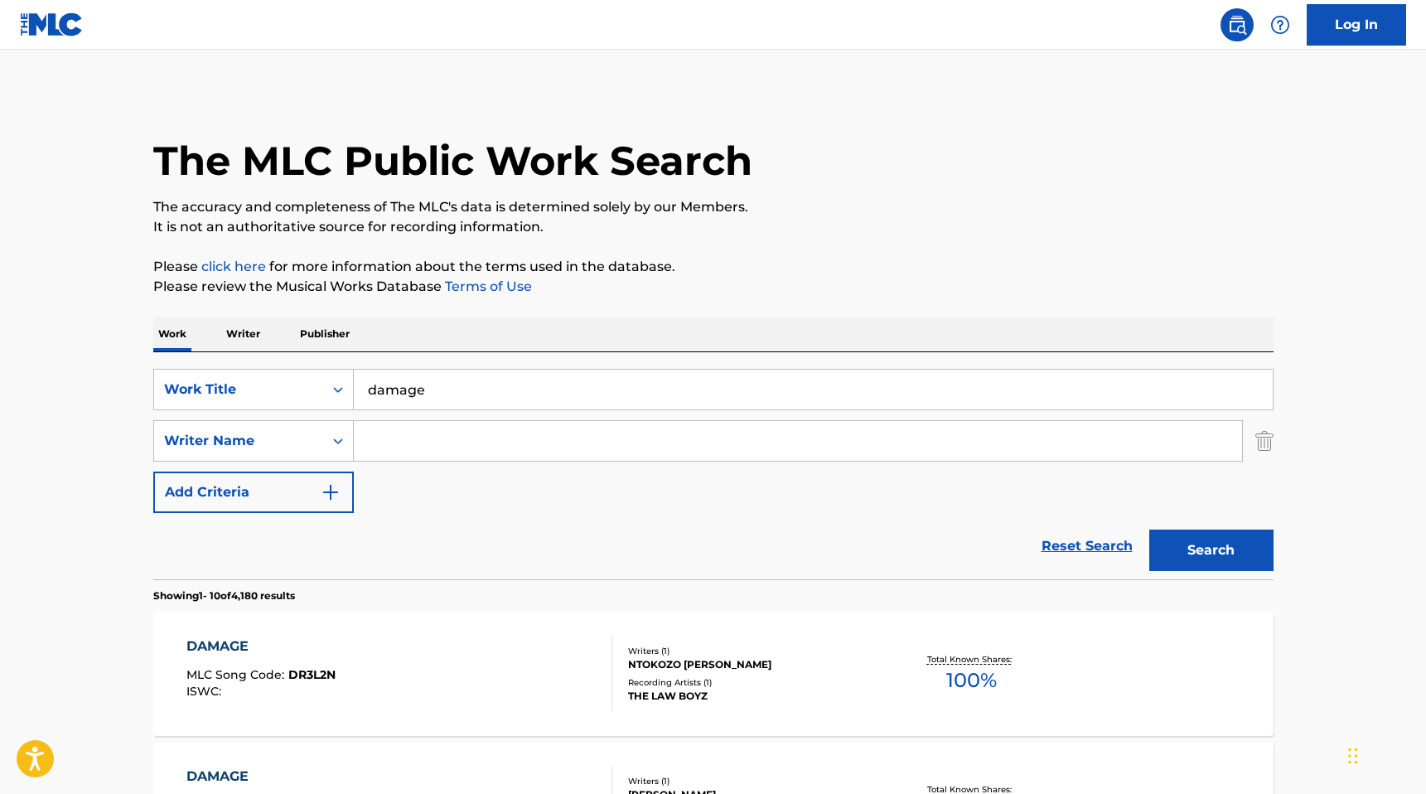
click at [371, 436] on input "Search Form" at bounding box center [798, 441] width 888 height 40
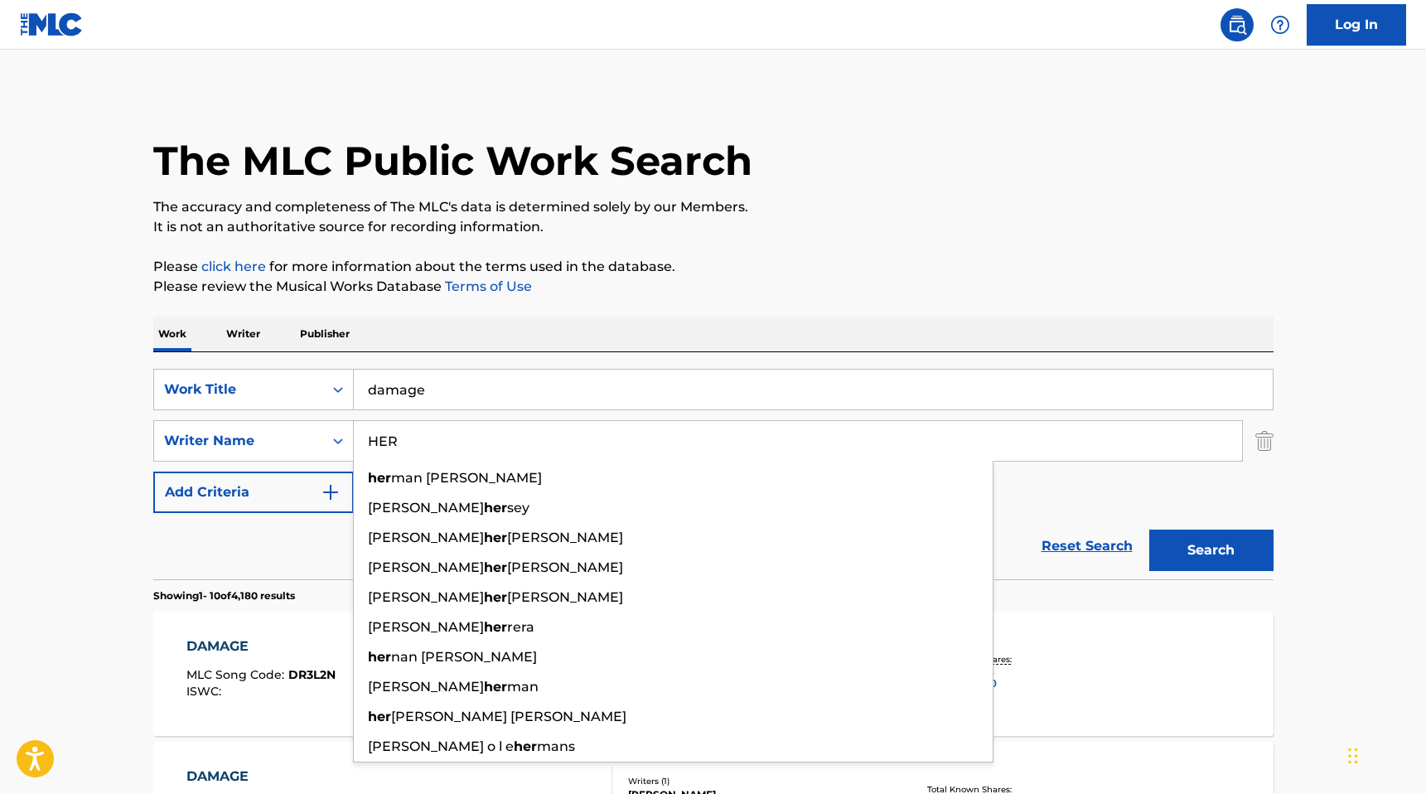
type input "HER"
click at [1149, 530] on button "Search" at bounding box center [1211, 550] width 124 height 41
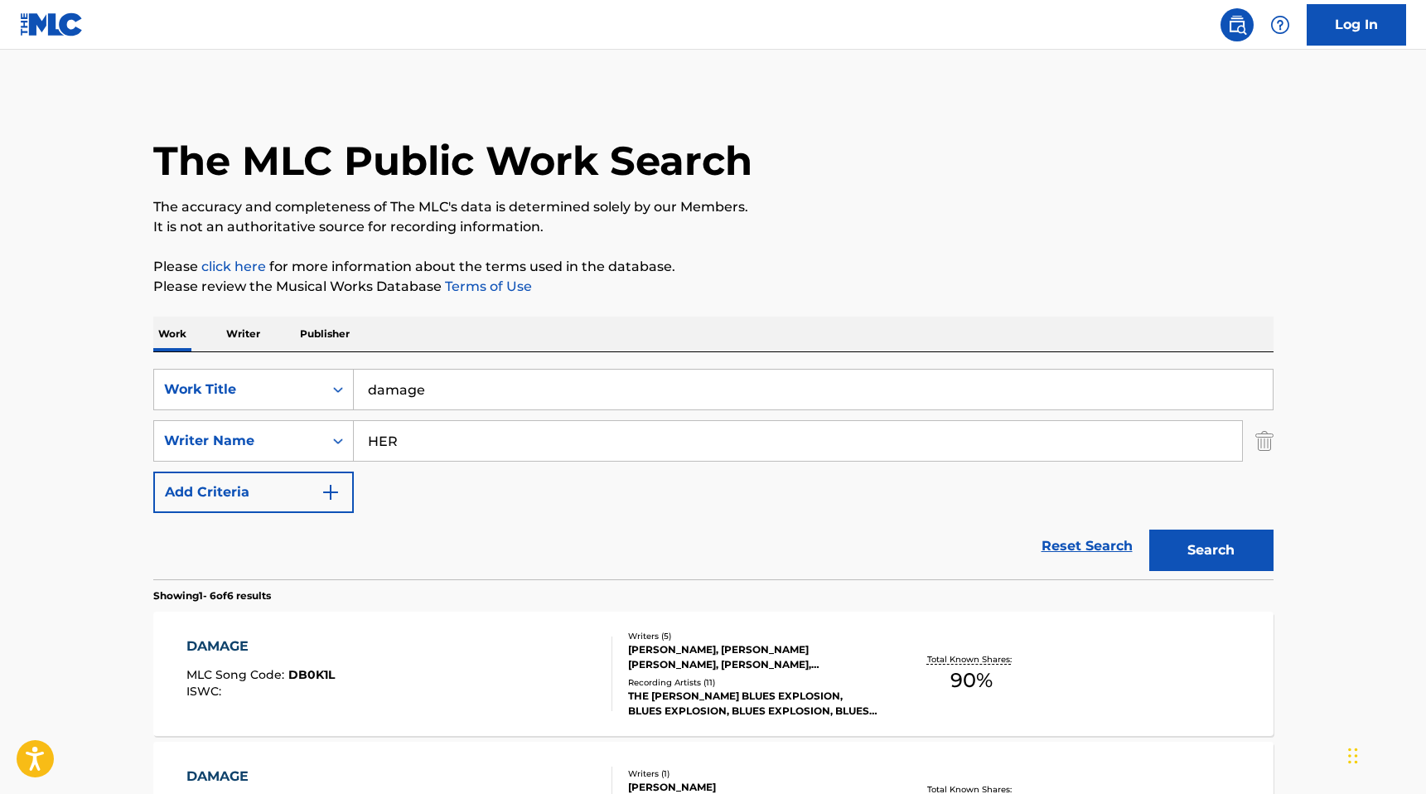
click at [251, 336] on p "Writer" at bounding box center [243, 334] width 44 height 35
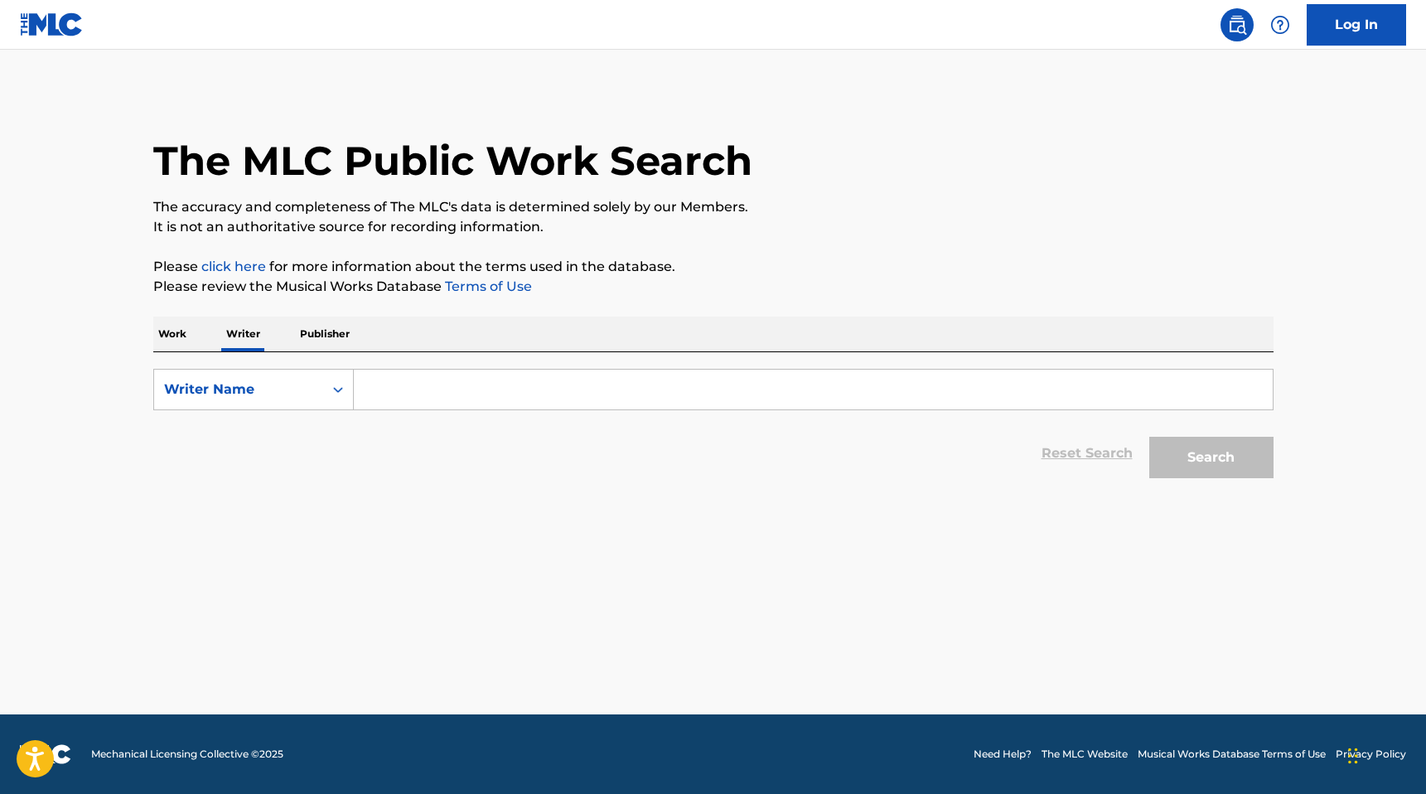
click at [186, 338] on p "Work" at bounding box center [172, 334] width 38 height 35
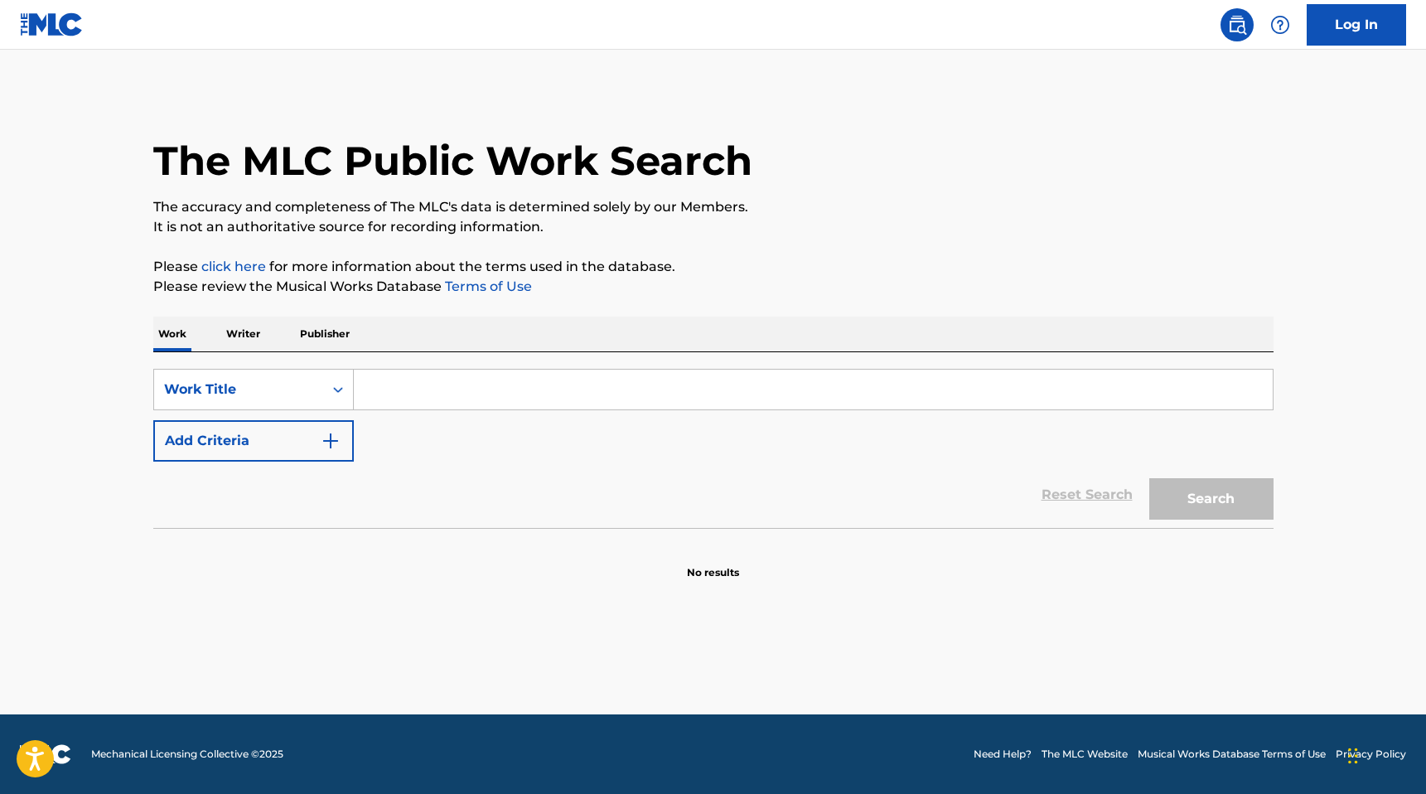
click at [380, 377] on input "Search Form" at bounding box center [813, 390] width 919 height 40
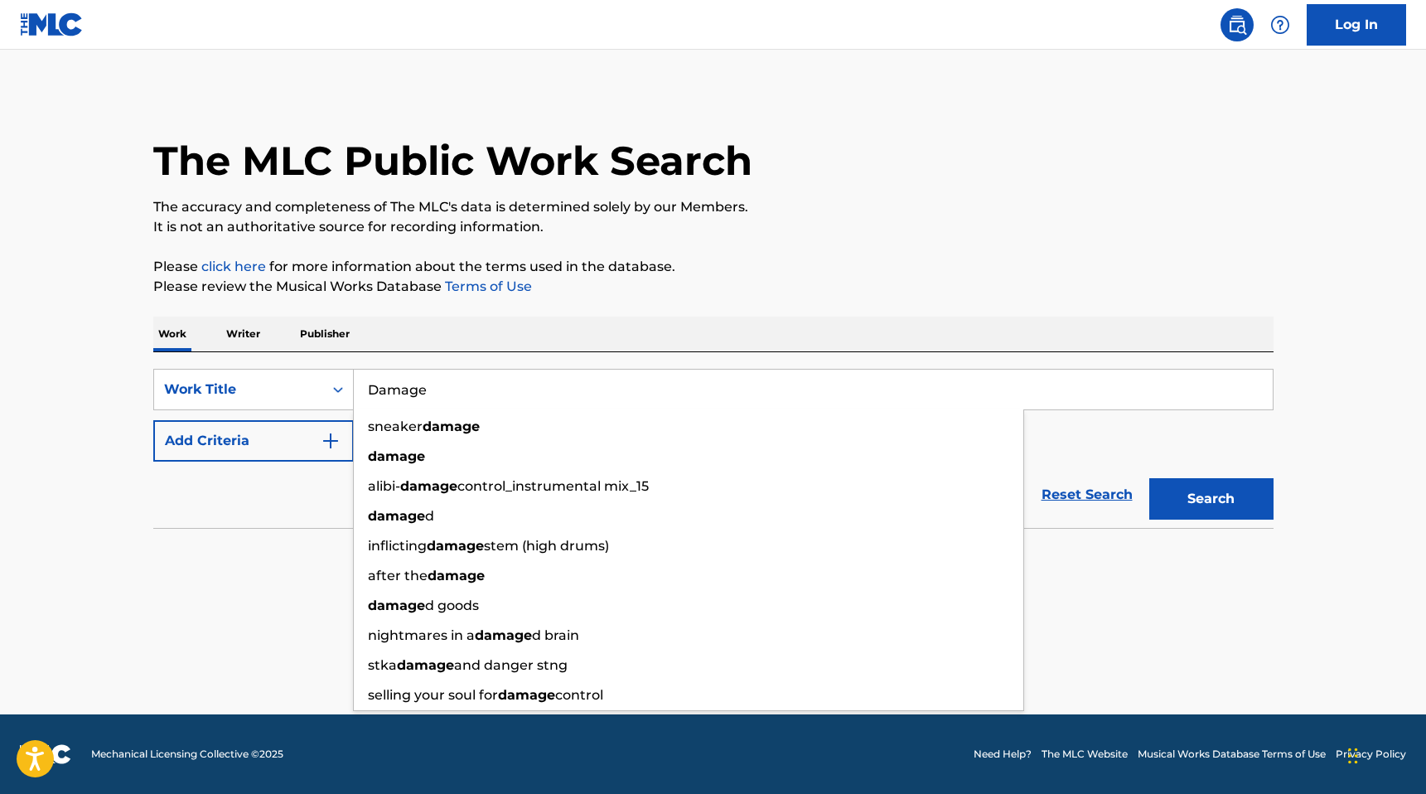
click at [1149, 478] on button "Search" at bounding box center [1211, 498] width 124 height 41
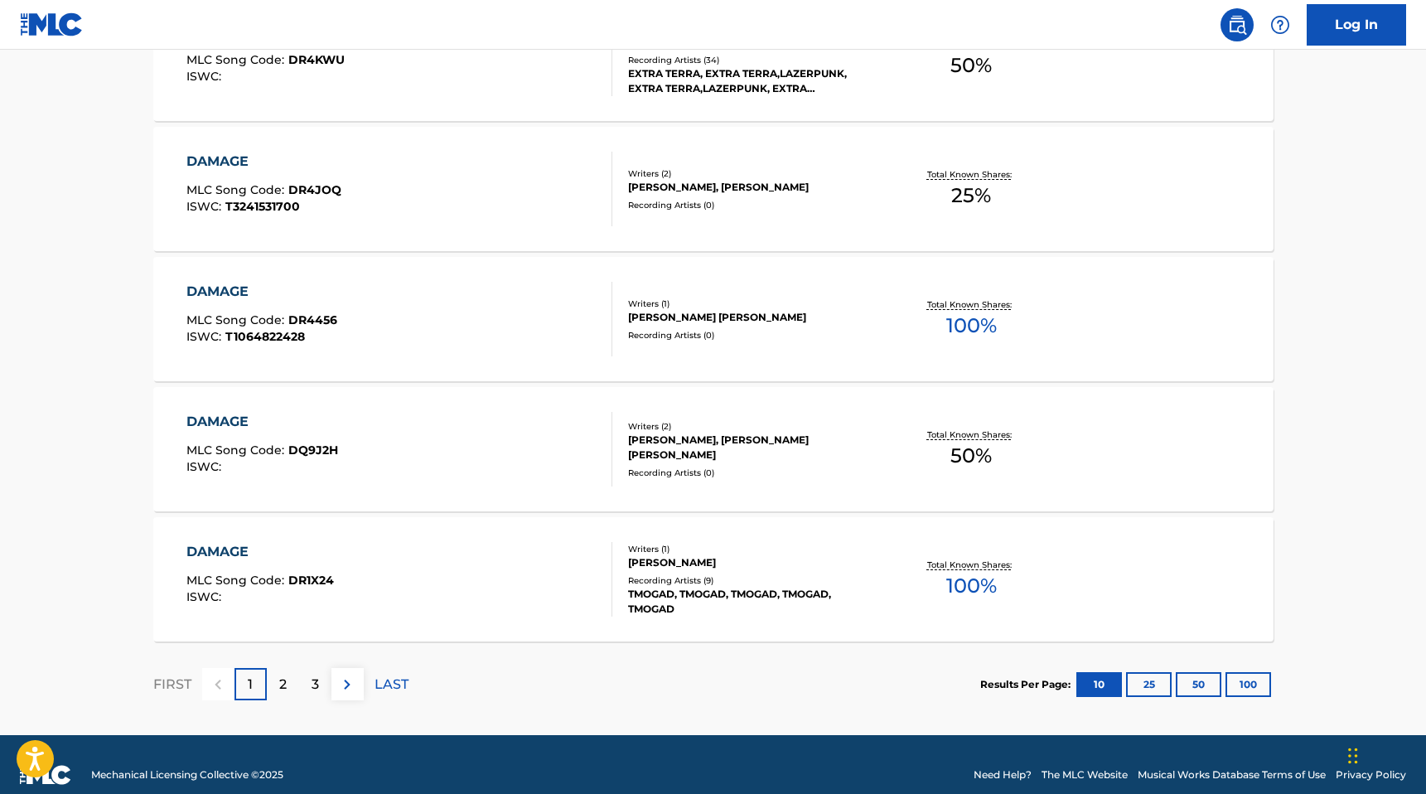
scroll to position [1235, 0]
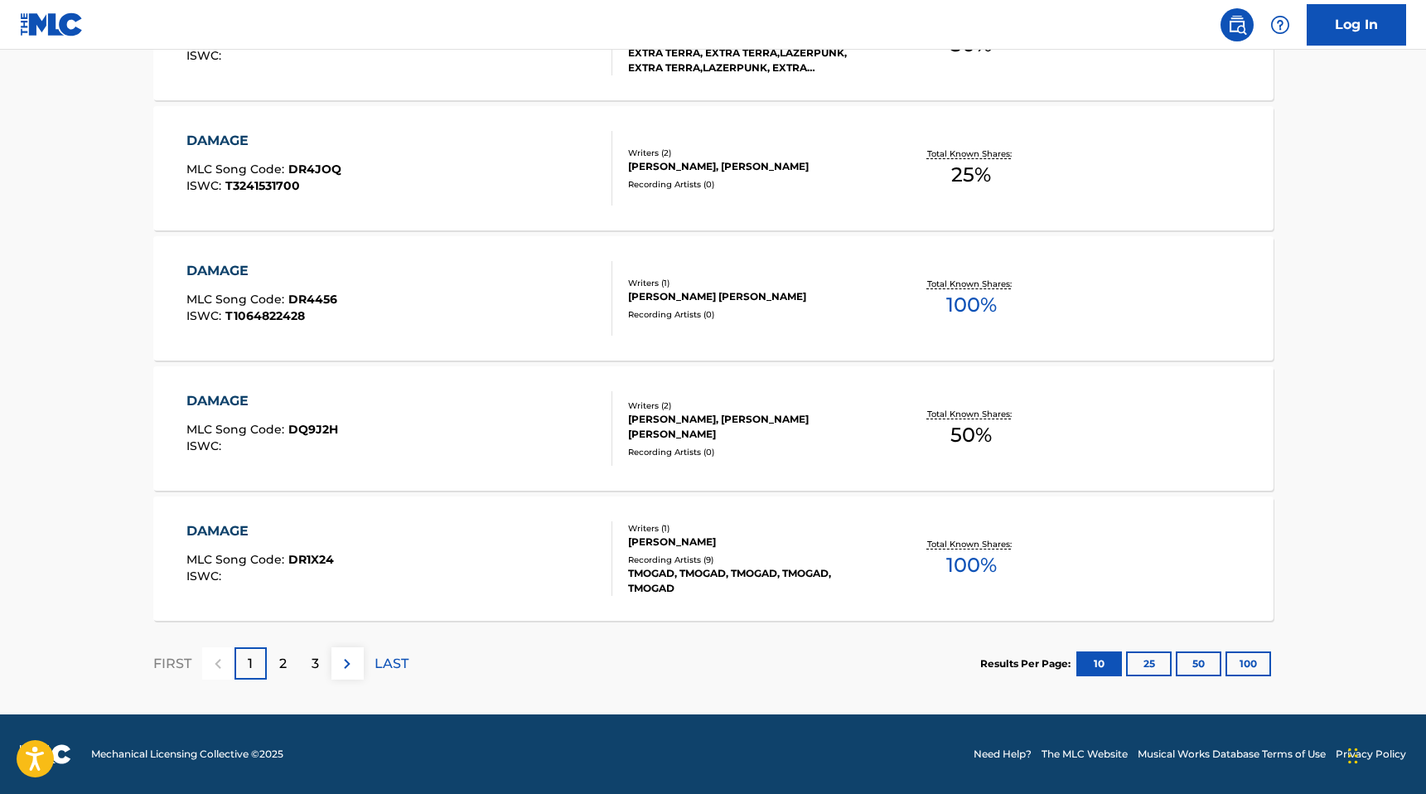
click at [273, 672] on div "2" at bounding box center [283, 663] width 32 height 32
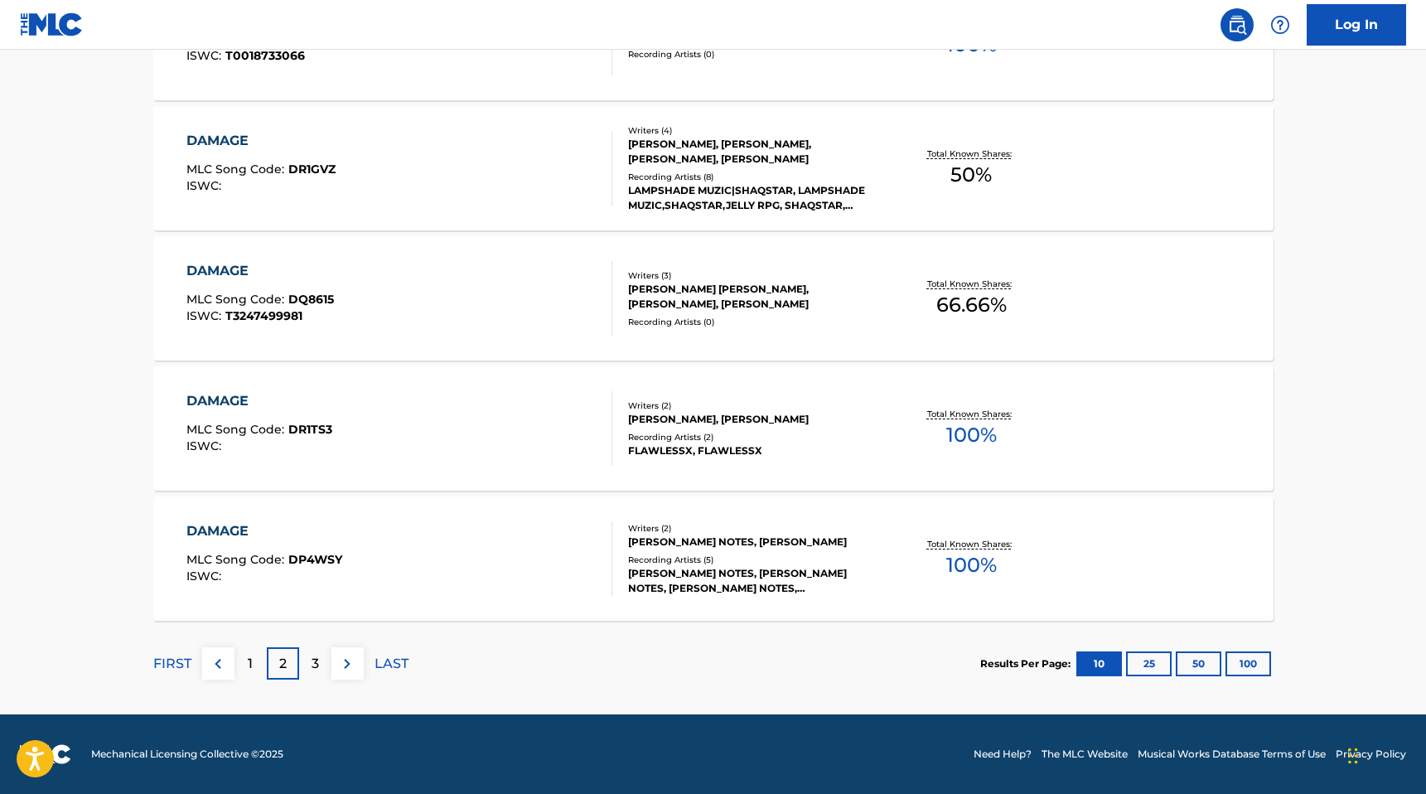
click at [316, 672] on p "3" at bounding box center [315, 664] width 7 height 20
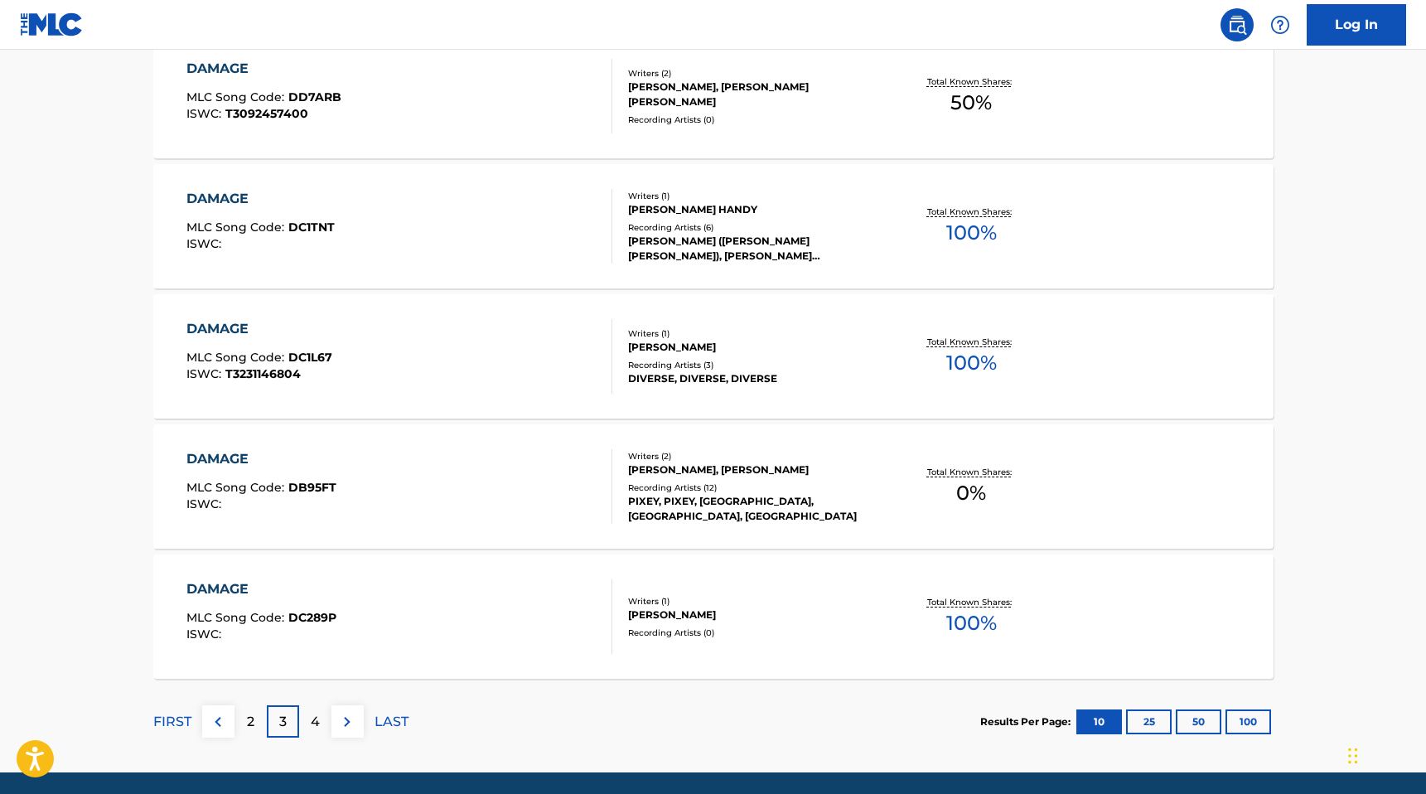
scroll to position [1180, 0]
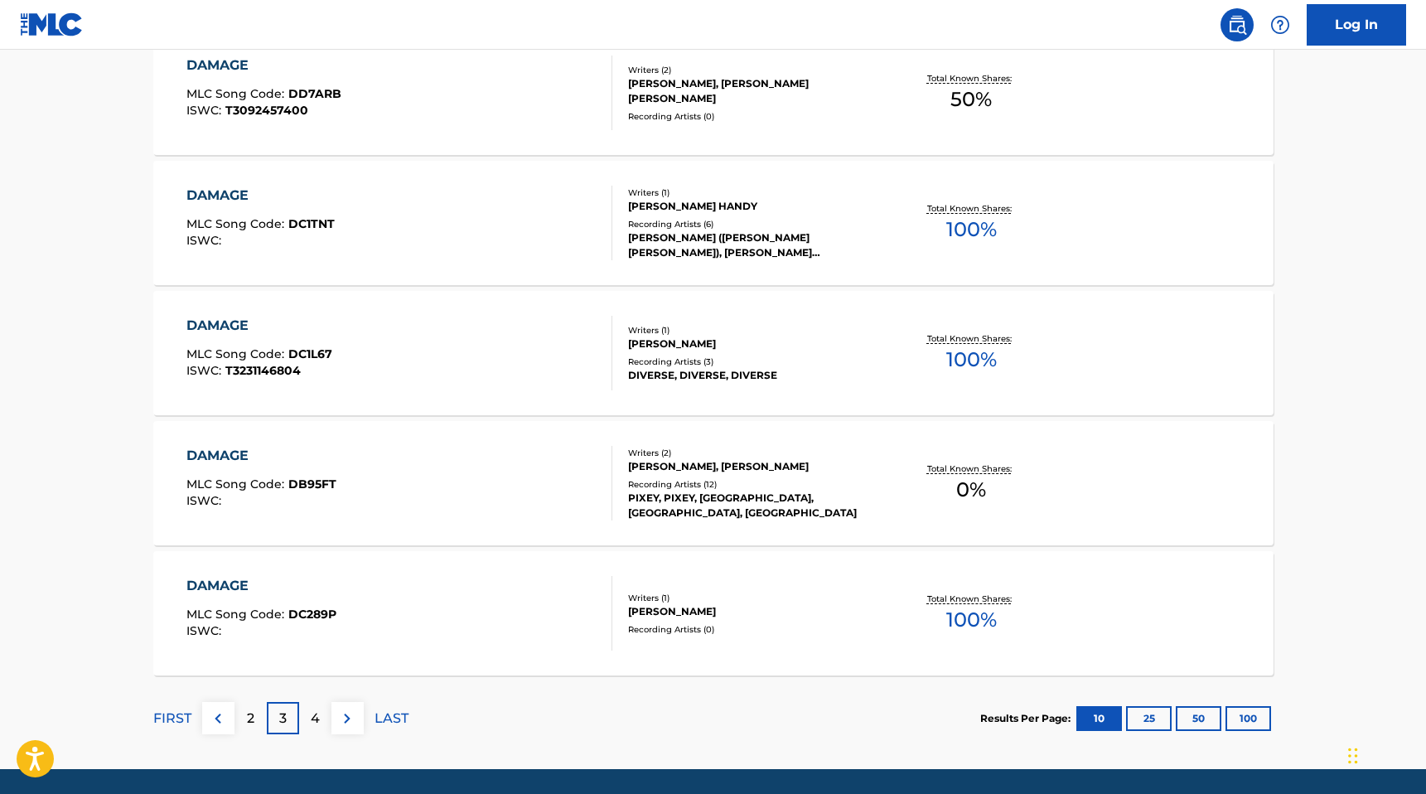
click at [323, 723] on div "4" at bounding box center [315, 718] width 32 height 32
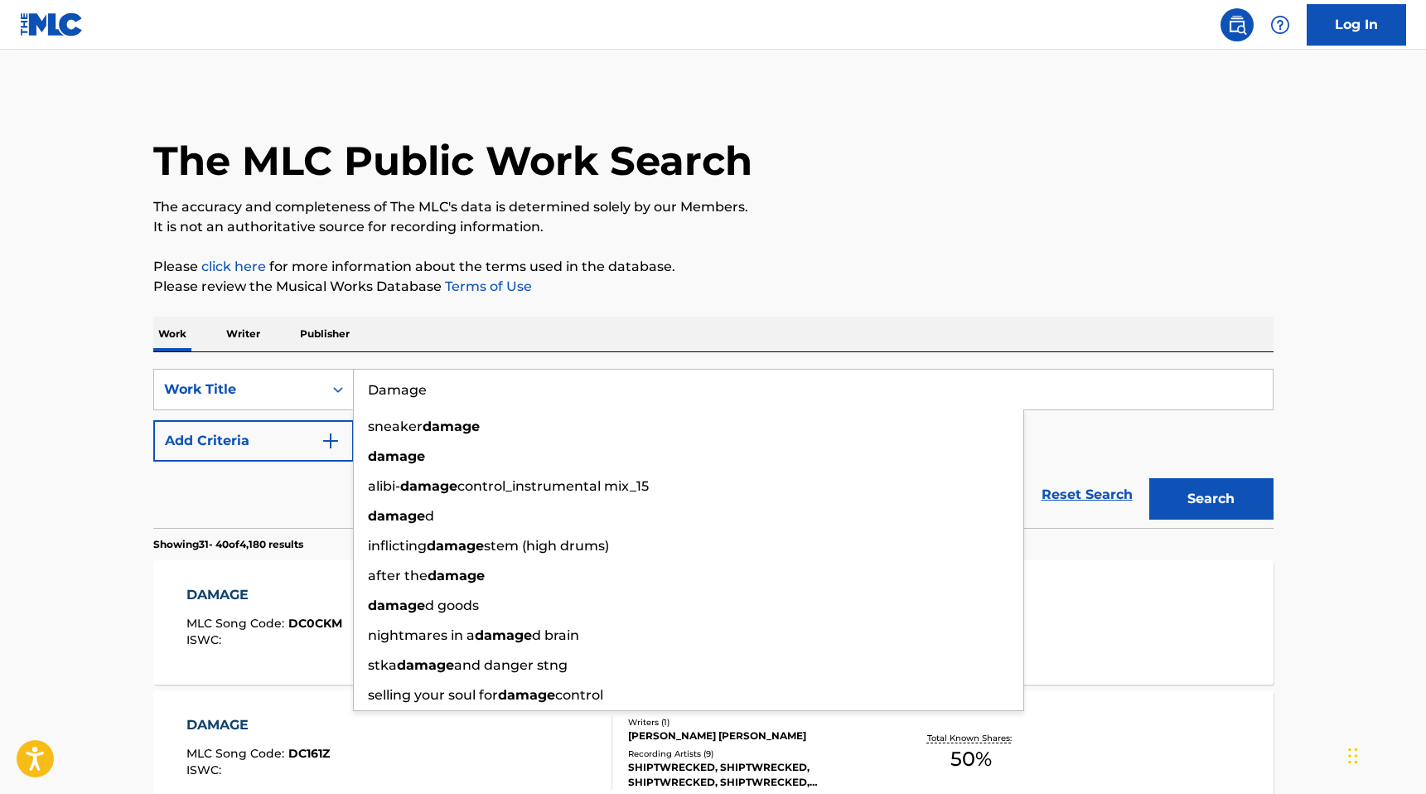
drag, startPoint x: 455, startPoint y: 394, endPoint x: 531, endPoint y: 388, distance: 76.5
click at [531, 388] on input "Damage" at bounding box center [813, 390] width 919 height 40
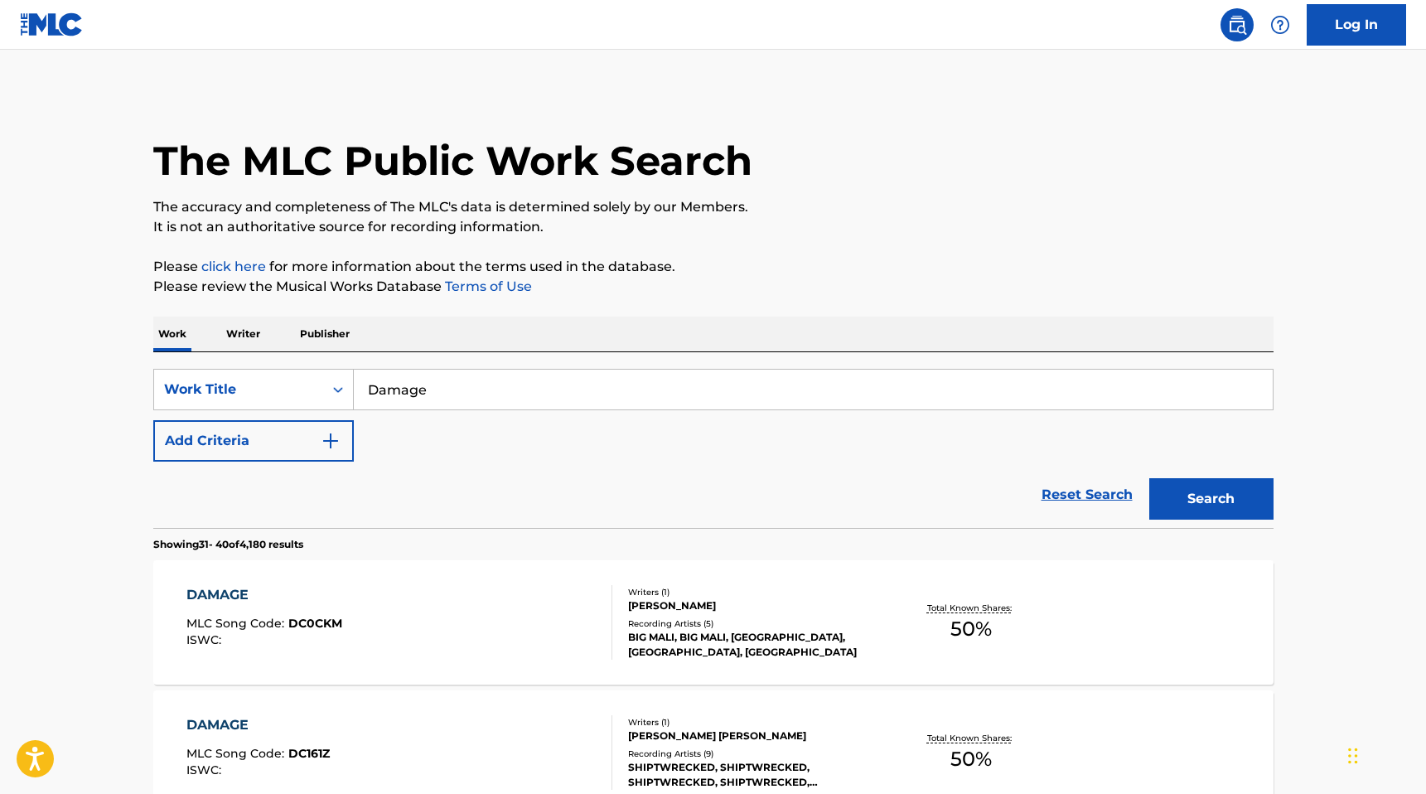
click at [340, 500] on div "Reset Search Search" at bounding box center [713, 495] width 1120 height 66
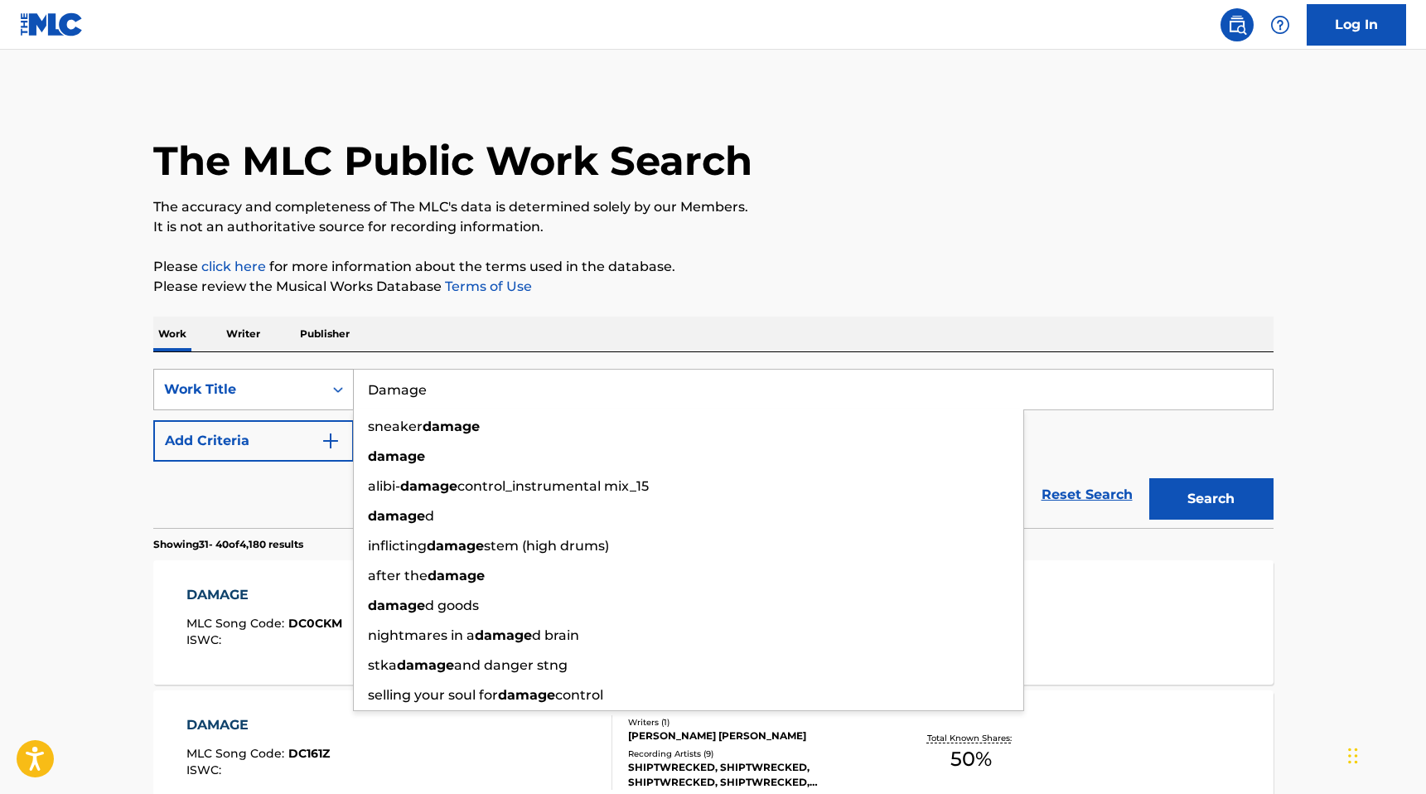
drag, startPoint x: 479, startPoint y: 397, endPoint x: 326, endPoint y: 391, distance: 153.4
click at [326, 391] on div "SearchWithCriteria7e7acf65-f36b-442d-b4d8-2e648f99a072 Work Title Damage sneake…" at bounding box center [713, 389] width 1120 height 41
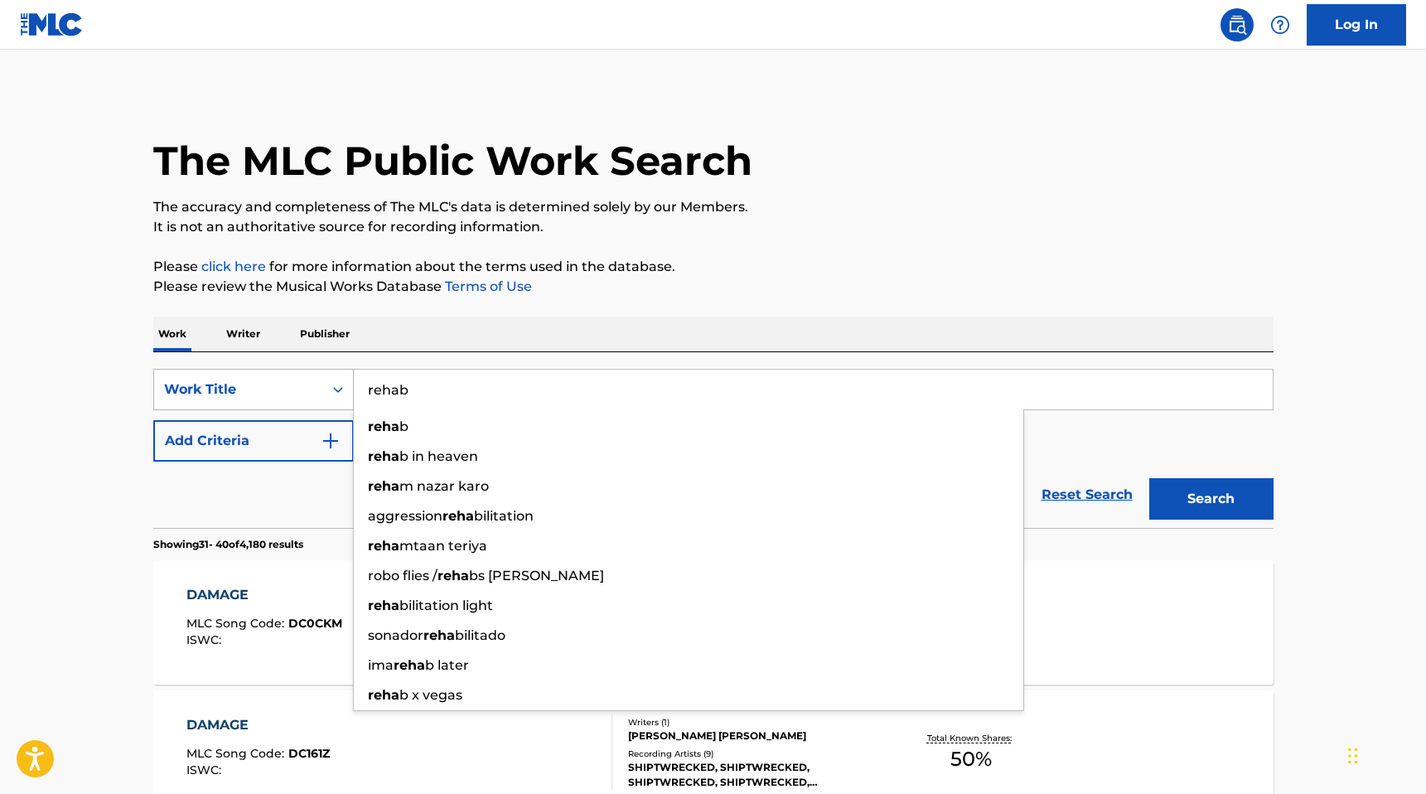
type input "rehab"
click at [1149, 478] on button "Search" at bounding box center [1211, 498] width 124 height 41
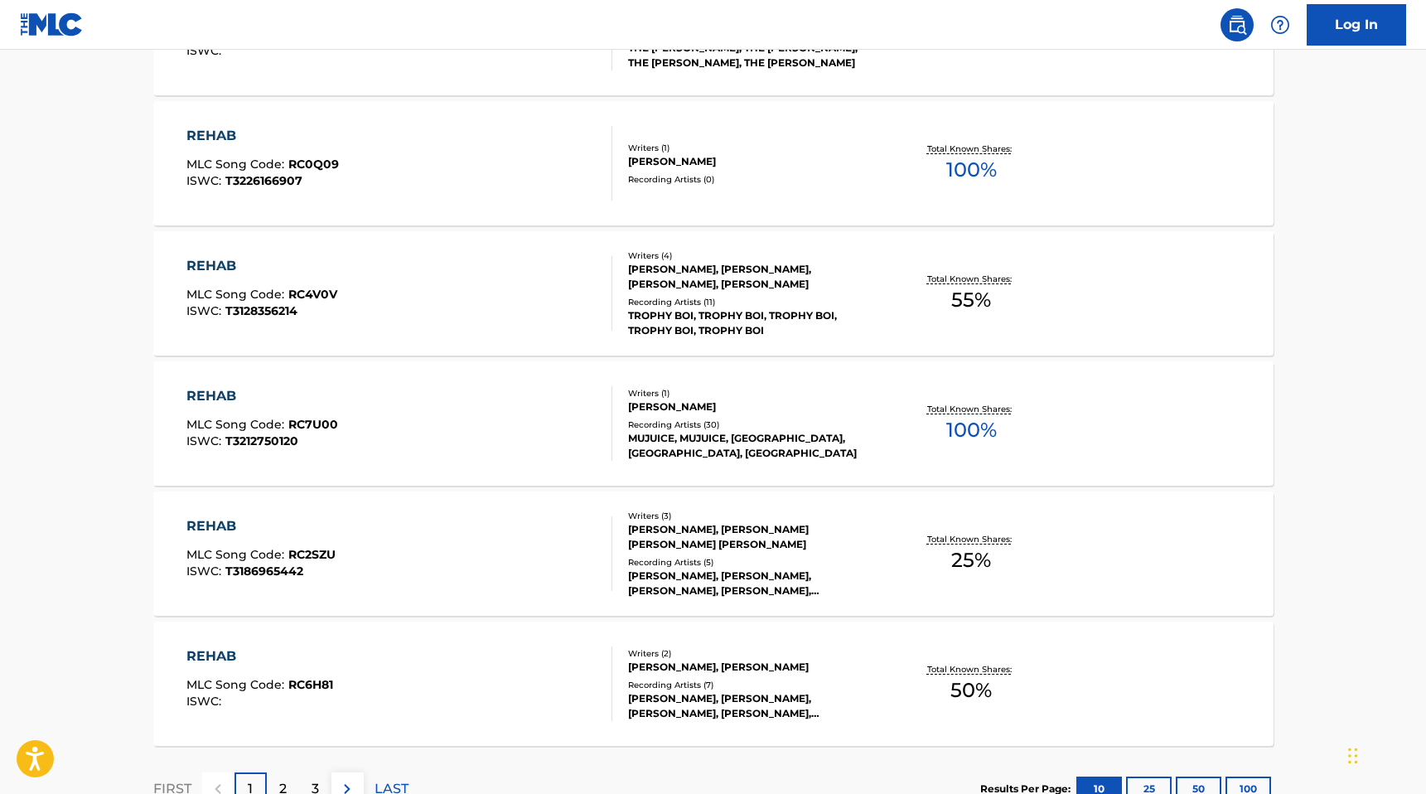
scroll to position [1235, 0]
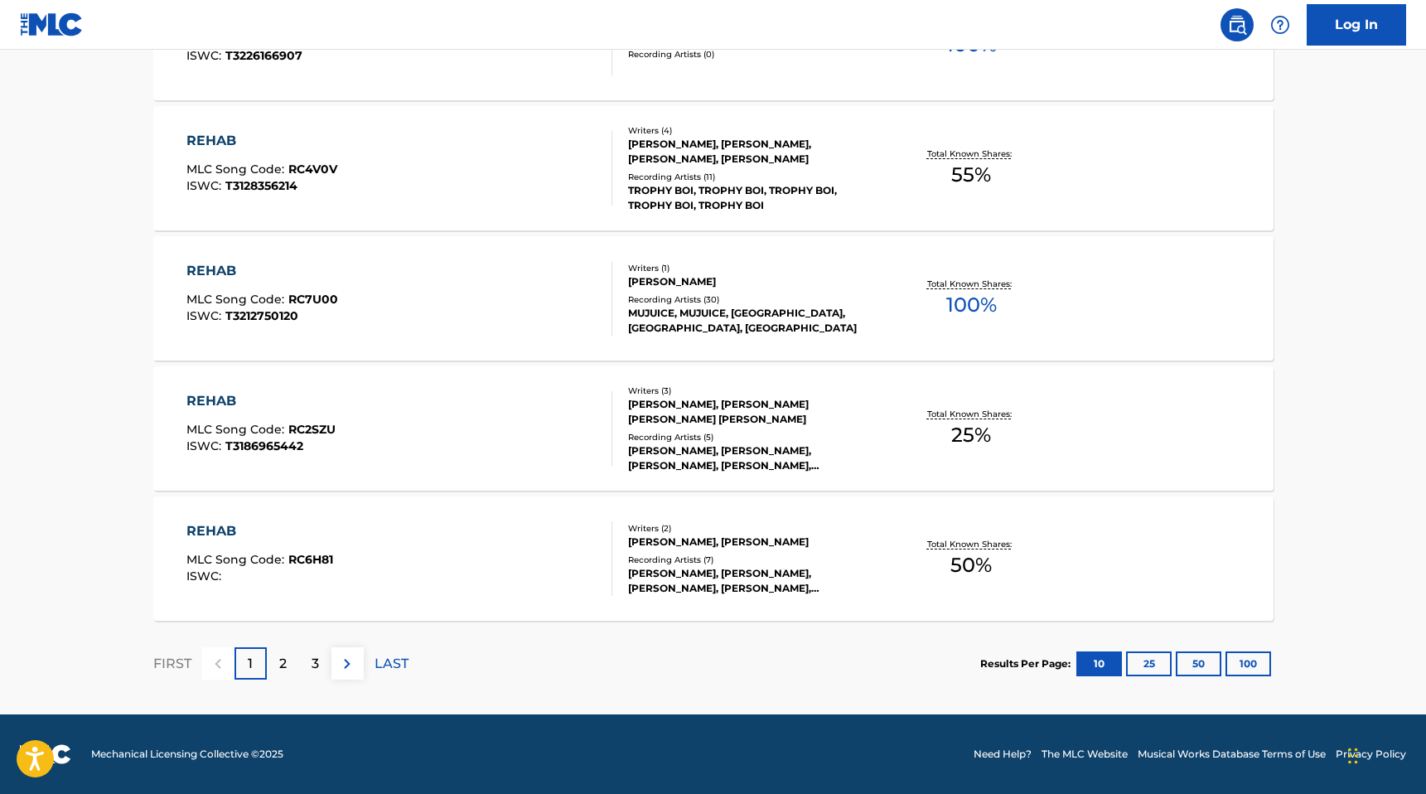
click at [282, 656] on p "2" at bounding box center [282, 664] width 7 height 20
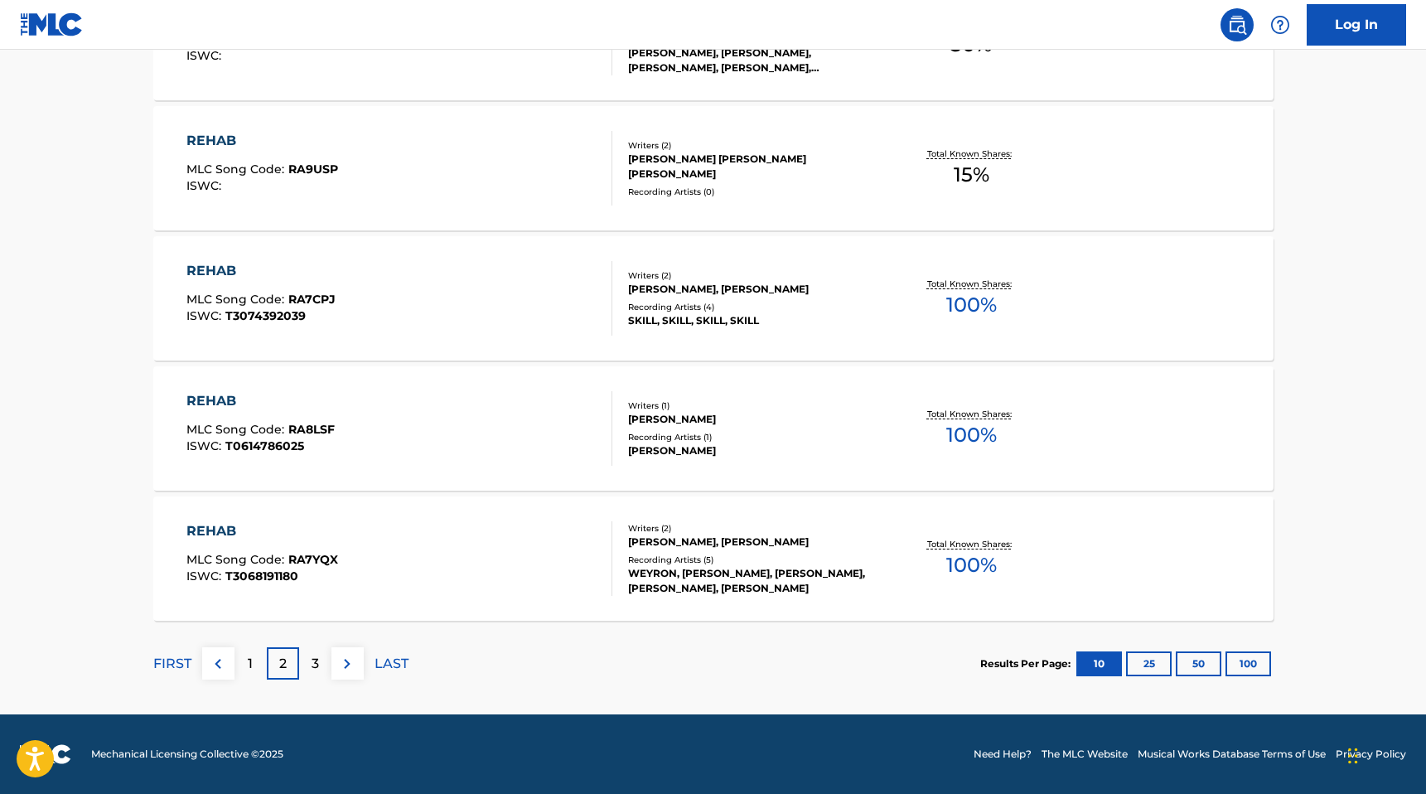
click at [312, 667] on p "3" at bounding box center [315, 664] width 7 height 20
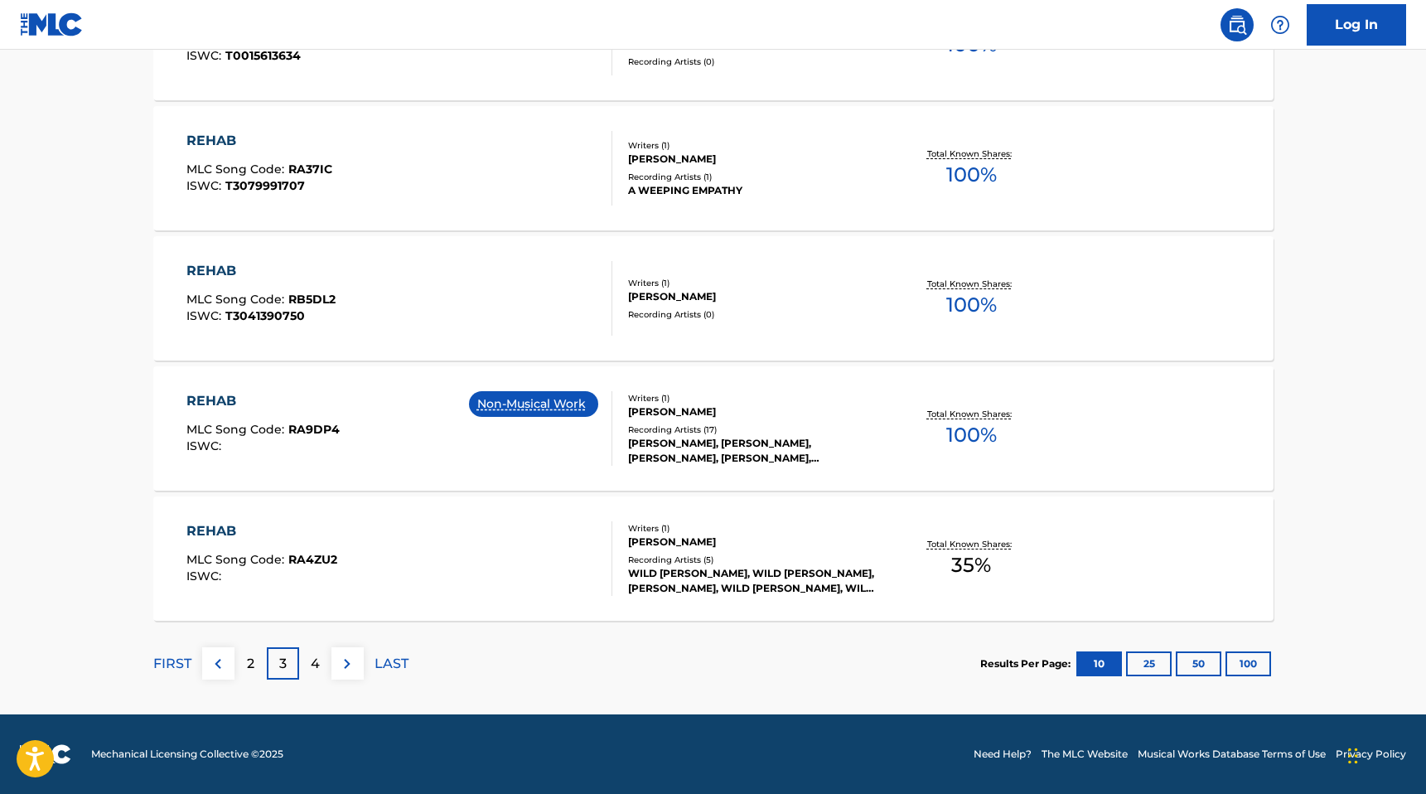
click at [327, 659] on div "4" at bounding box center [315, 663] width 32 height 32
